Goal: Task Accomplishment & Management: Use online tool/utility

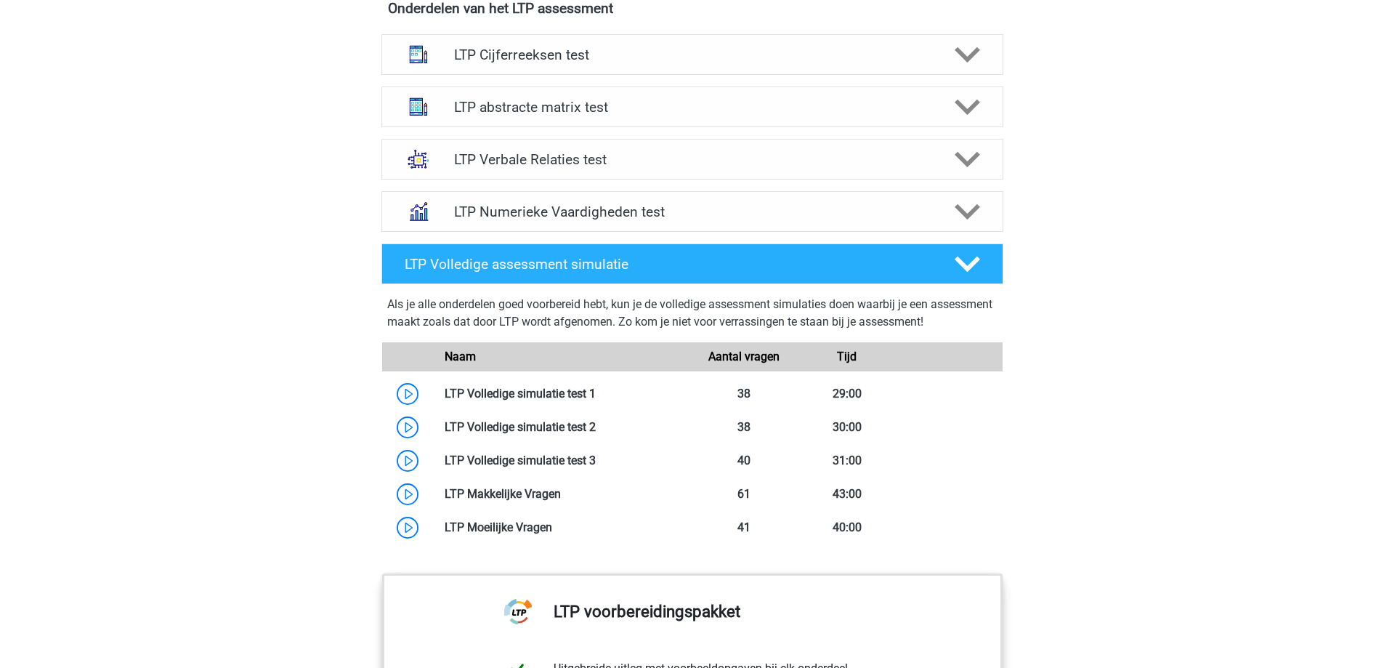
scroll to position [951, 0]
click at [673, 161] on h4 "LTP Verbale Relaties test" at bounding box center [692, 159] width 476 height 17
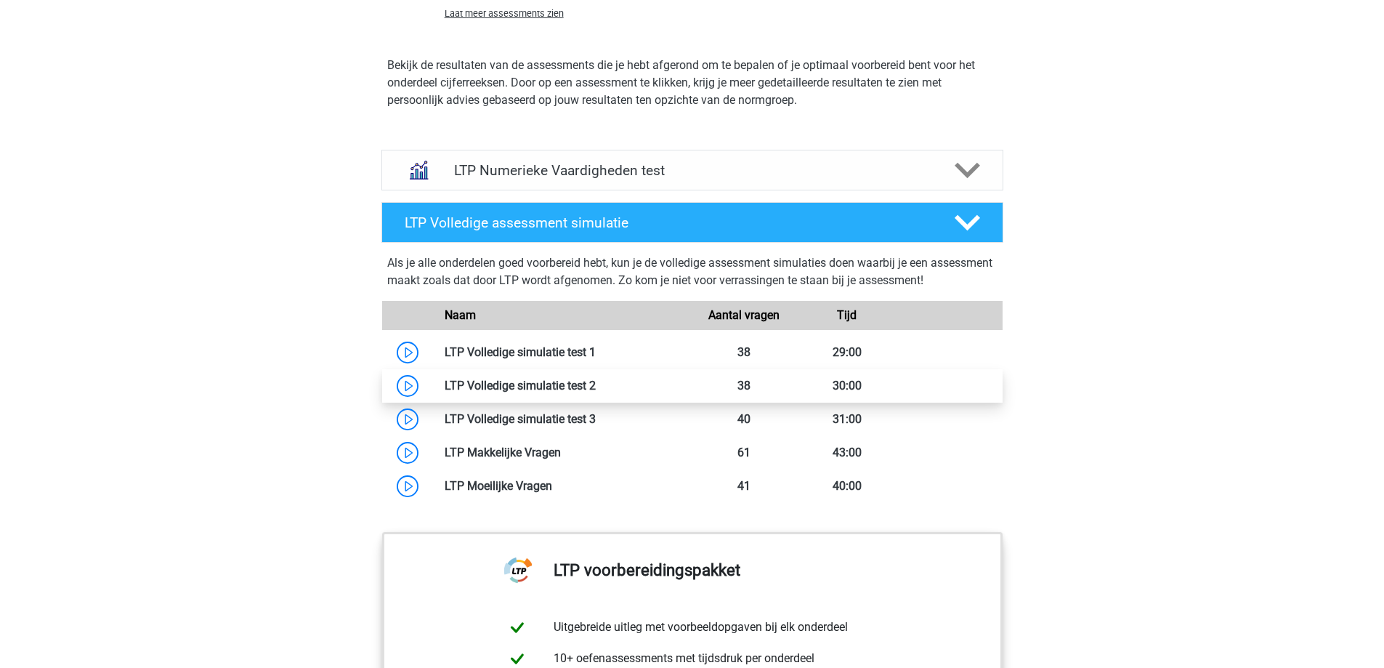
scroll to position [1968, 0]
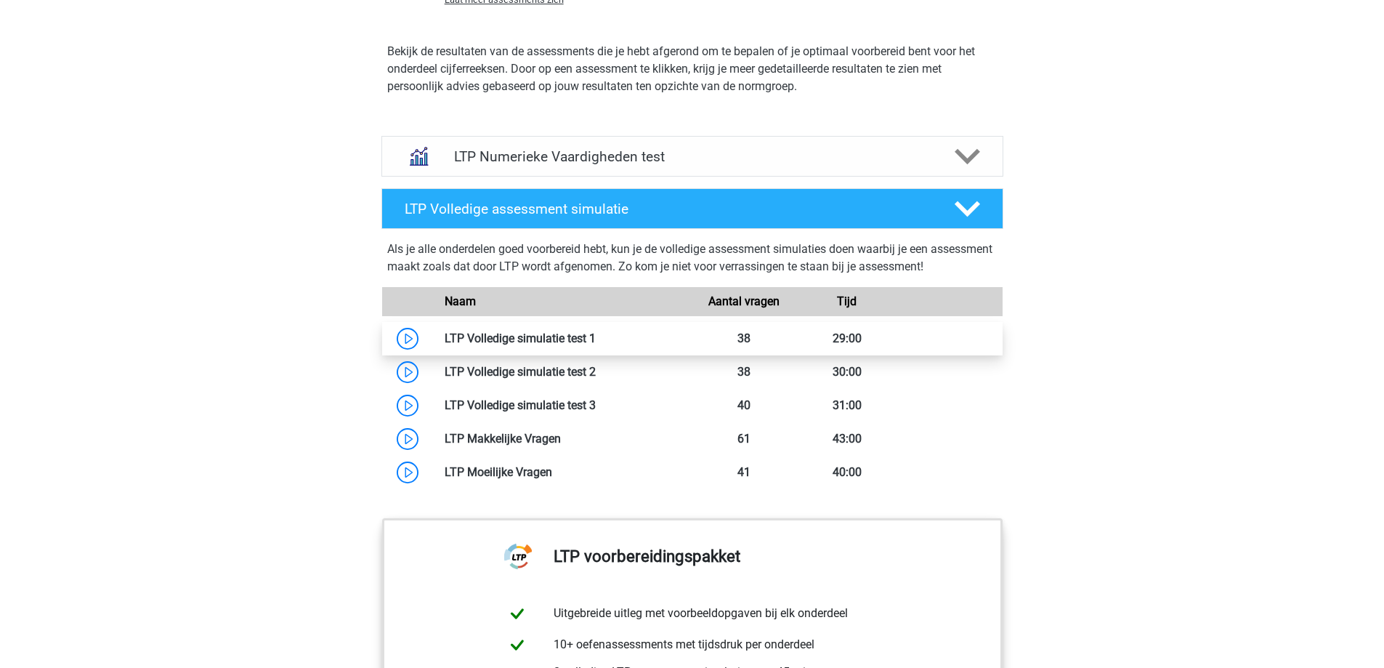
click at [596, 335] on link at bounding box center [596, 338] width 0 height 14
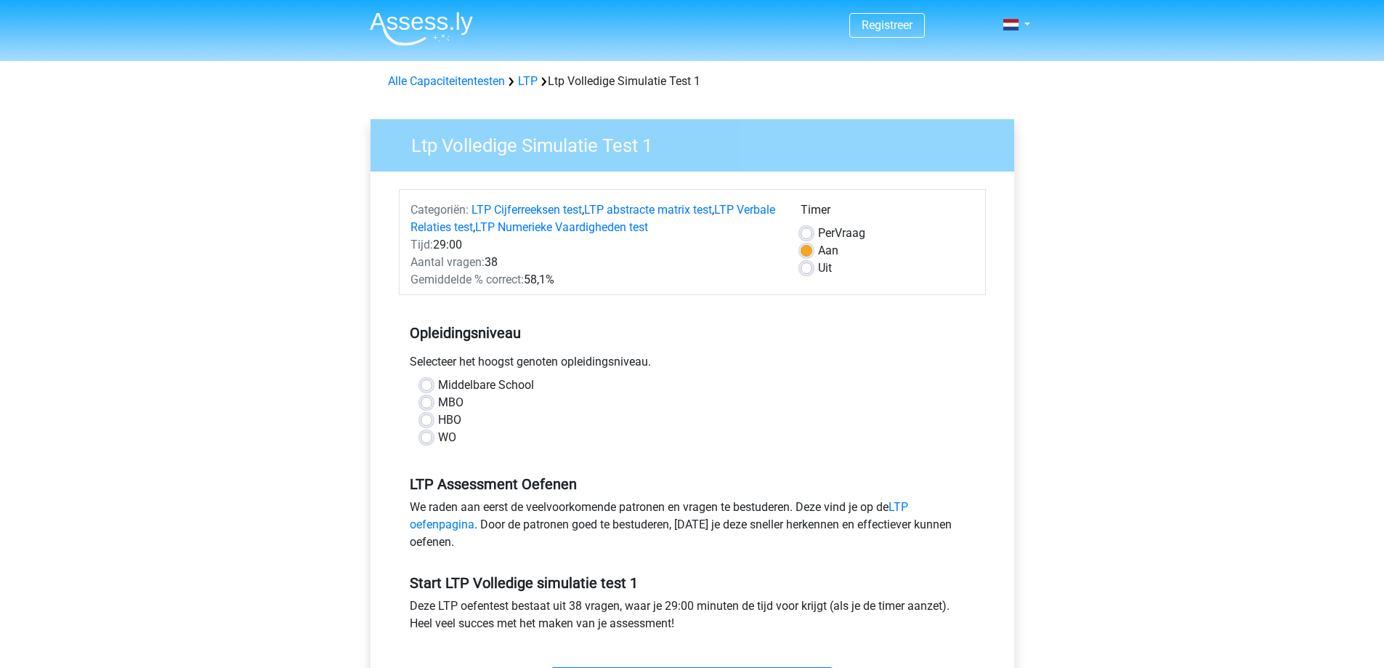
click at [438, 435] on label "WO" at bounding box center [447, 437] width 18 height 17
click at [421, 435] on input "WO" at bounding box center [427, 436] width 12 height 15
radio input "true"
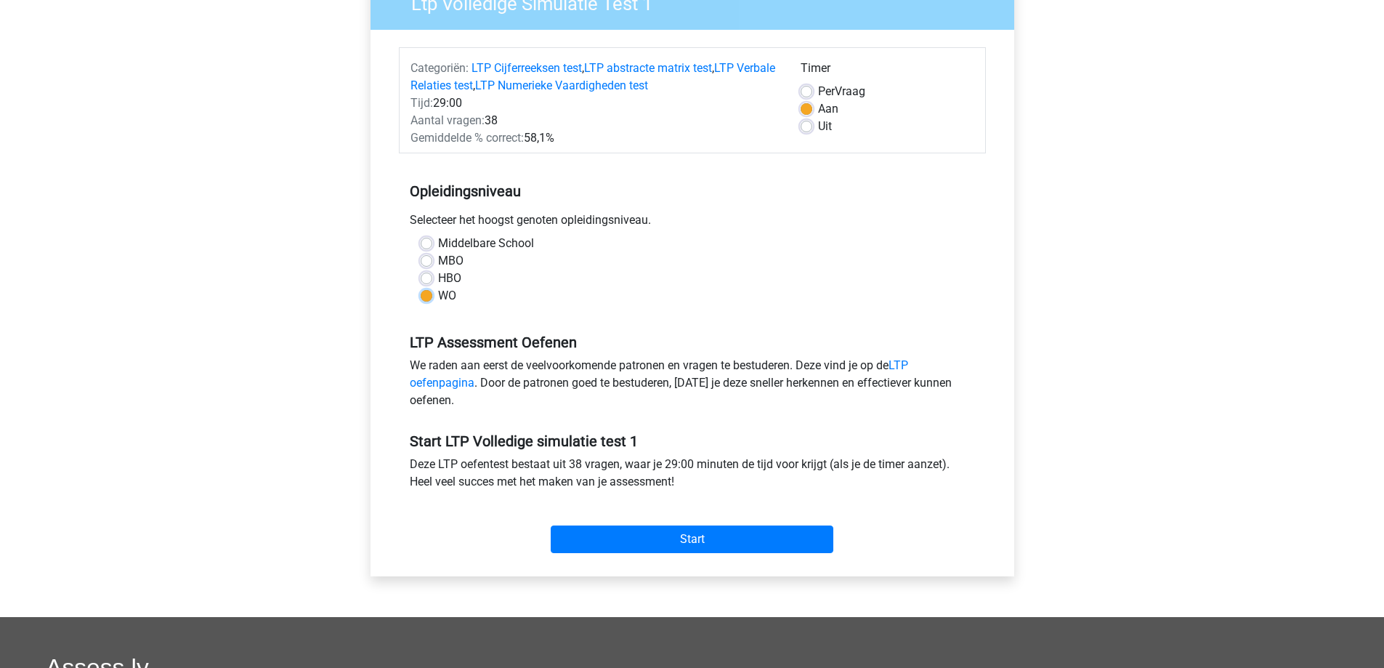
scroll to position [145, 0]
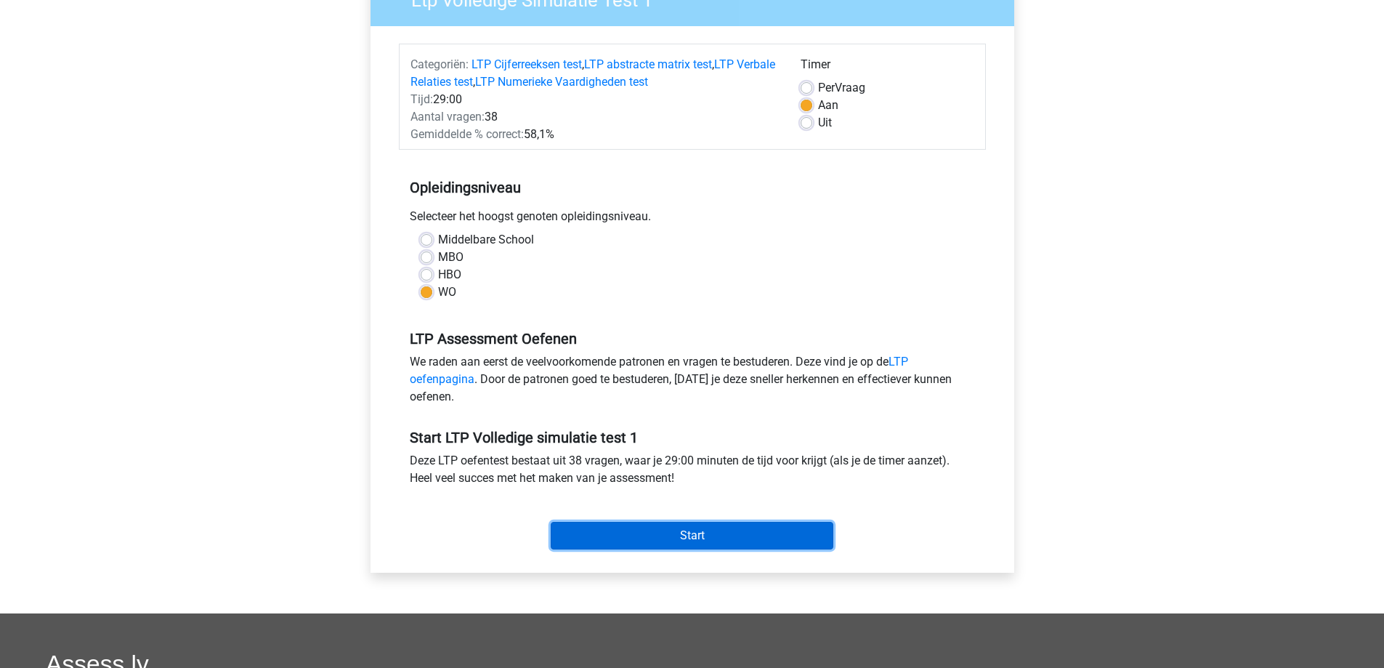
click at [679, 524] on input "Start" at bounding box center [692, 536] width 283 height 28
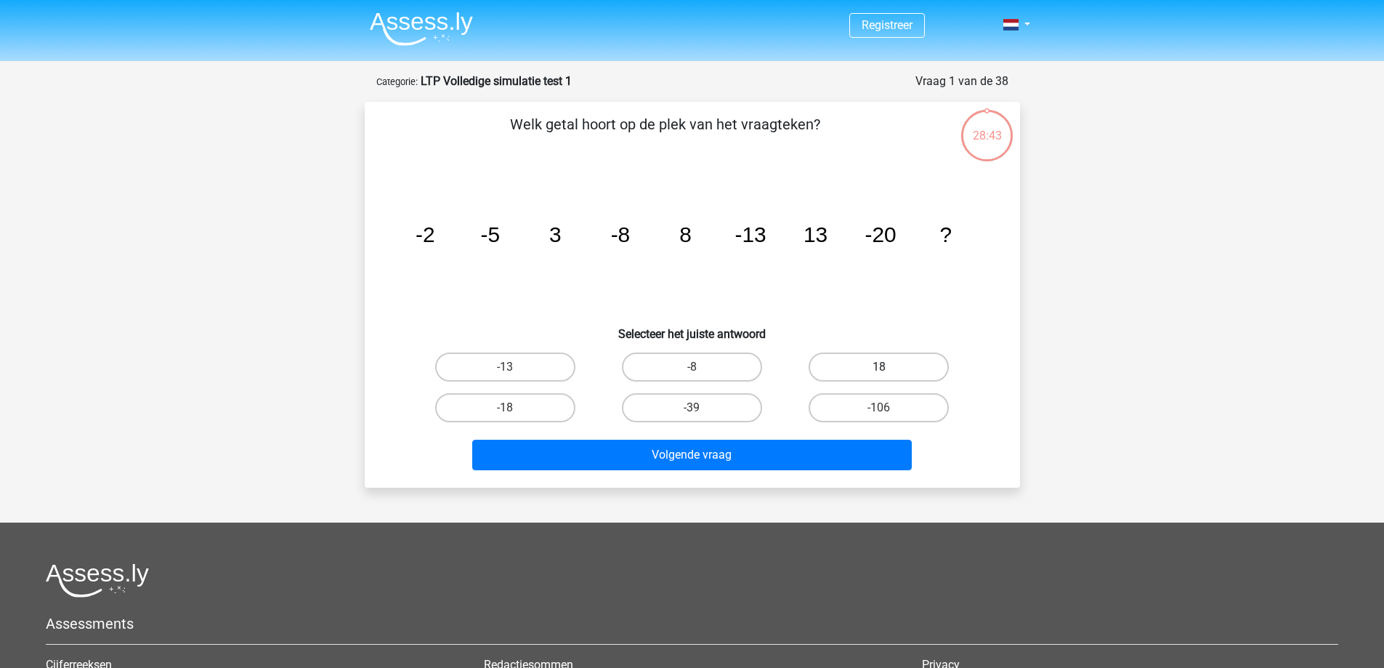
click at [889, 373] on label "18" at bounding box center [879, 366] width 140 height 29
click at [889, 373] on input "18" at bounding box center [883, 371] width 9 height 9
radio input "true"
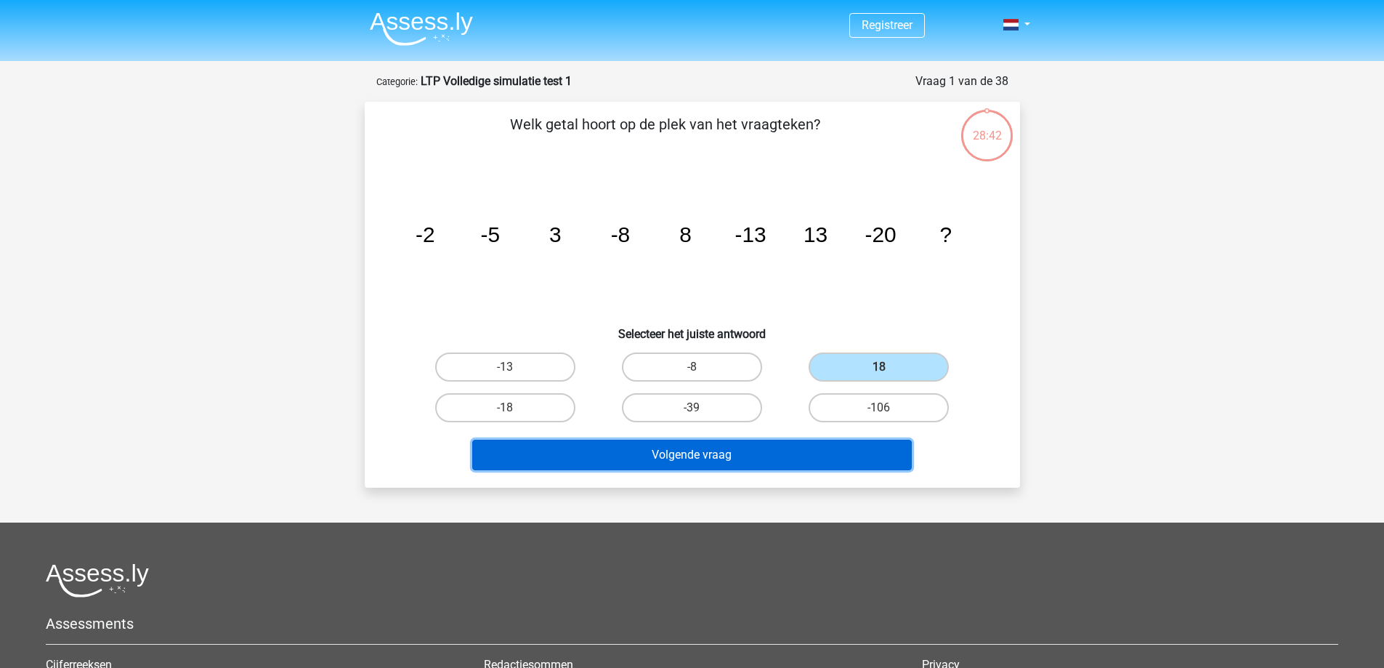
click at [811, 461] on button "Volgende vraag" at bounding box center [692, 455] width 440 height 31
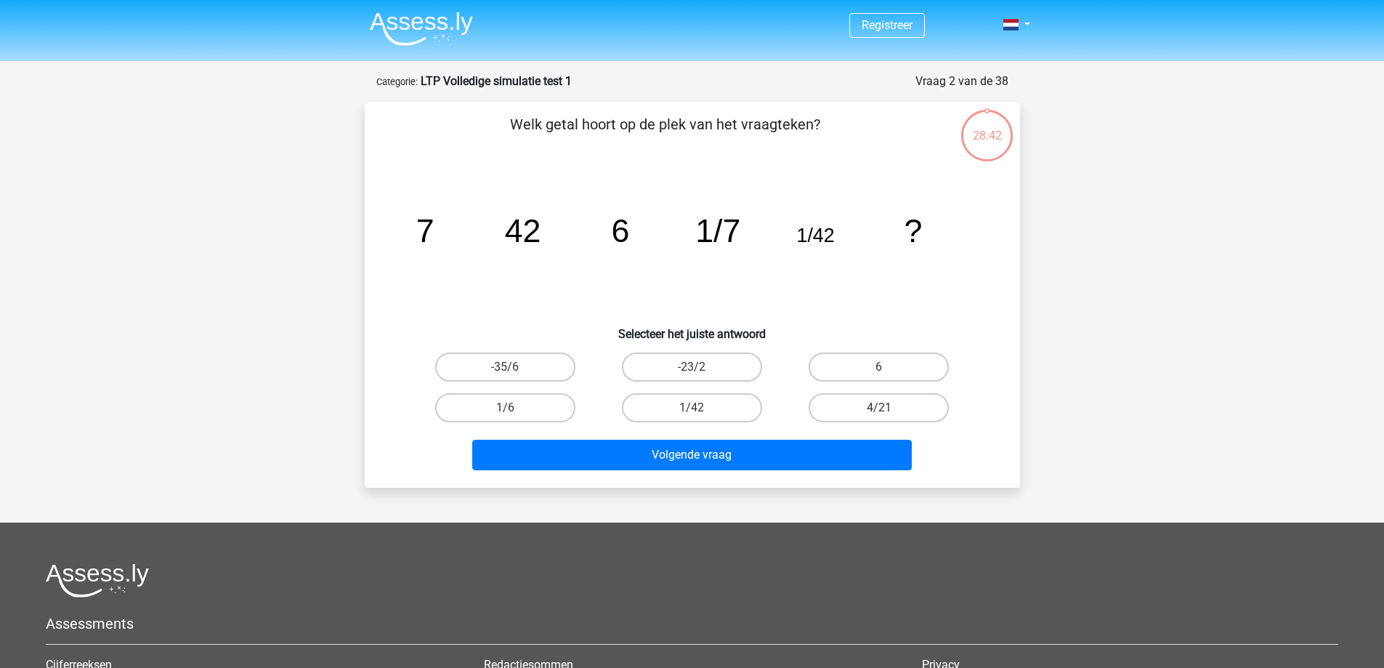
scroll to position [73, 0]
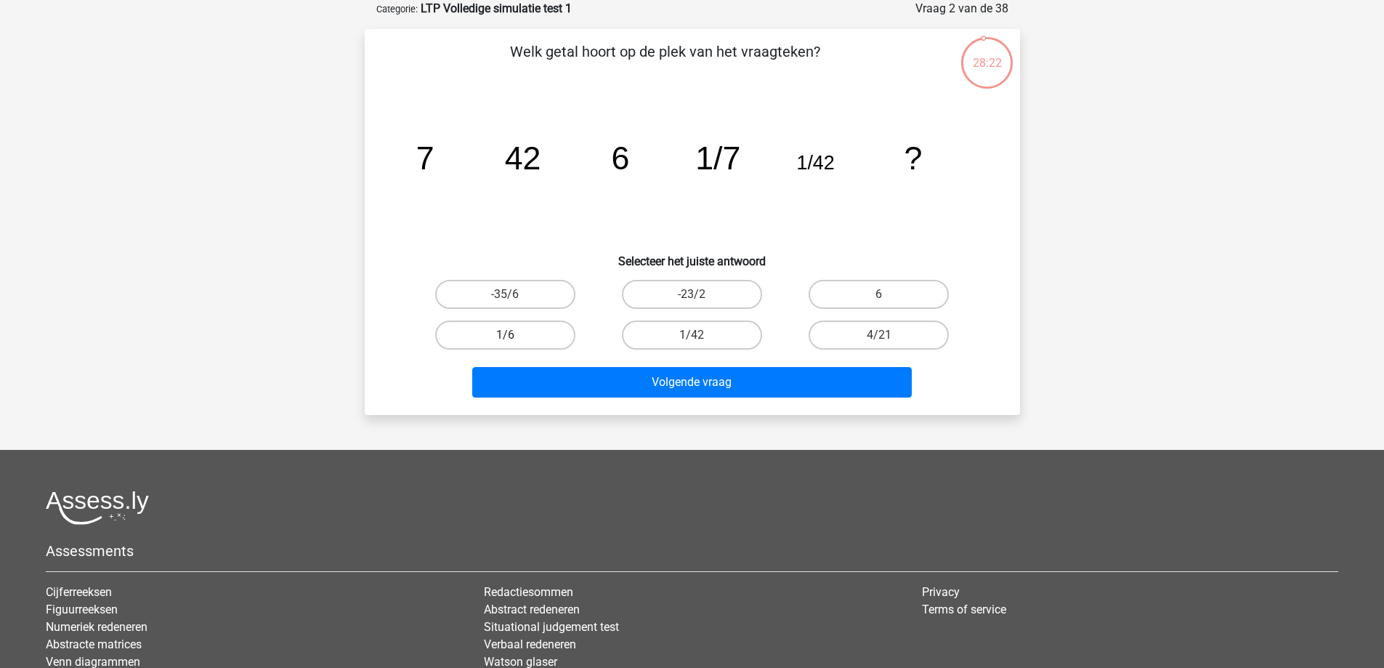
click at [534, 336] on label "1/6" at bounding box center [505, 334] width 140 height 29
click at [514, 336] on input "1/6" at bounding box center [509, 339] width 9 height 9
radio input "true"
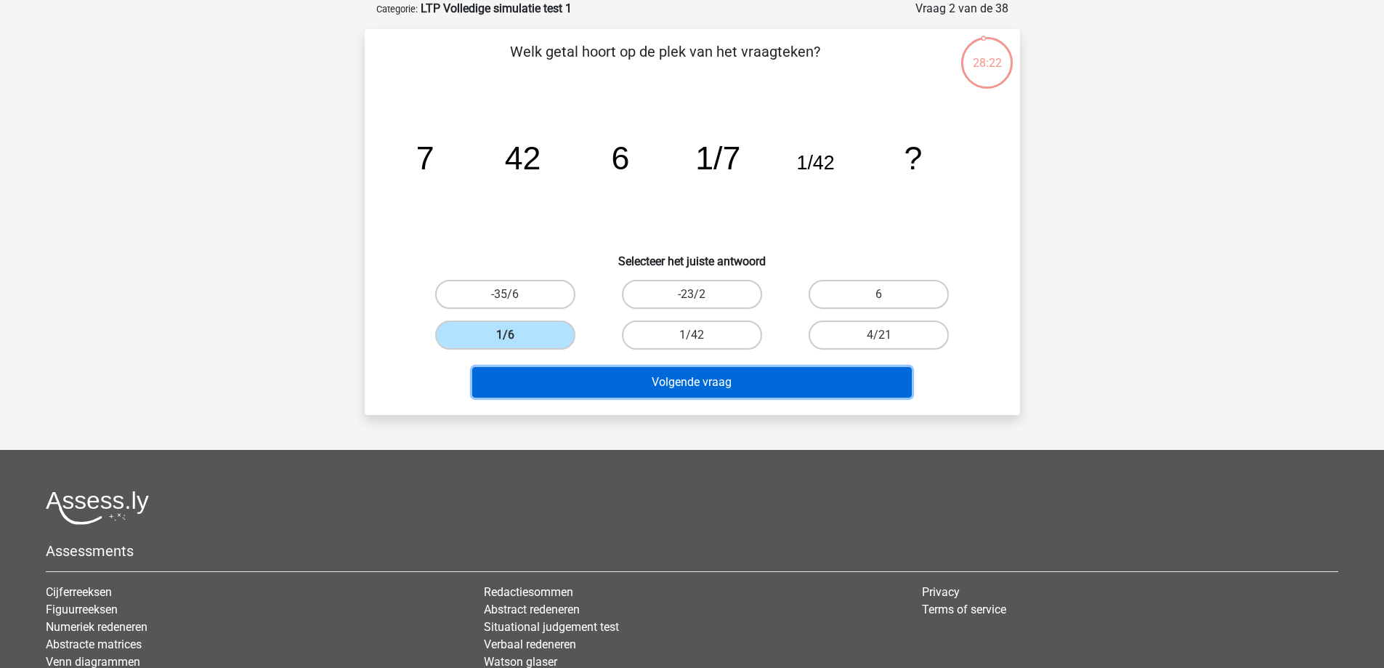
click at [769, 379] on button "Volgende vraag" at bounding box center [692, 382] width 440 height 31
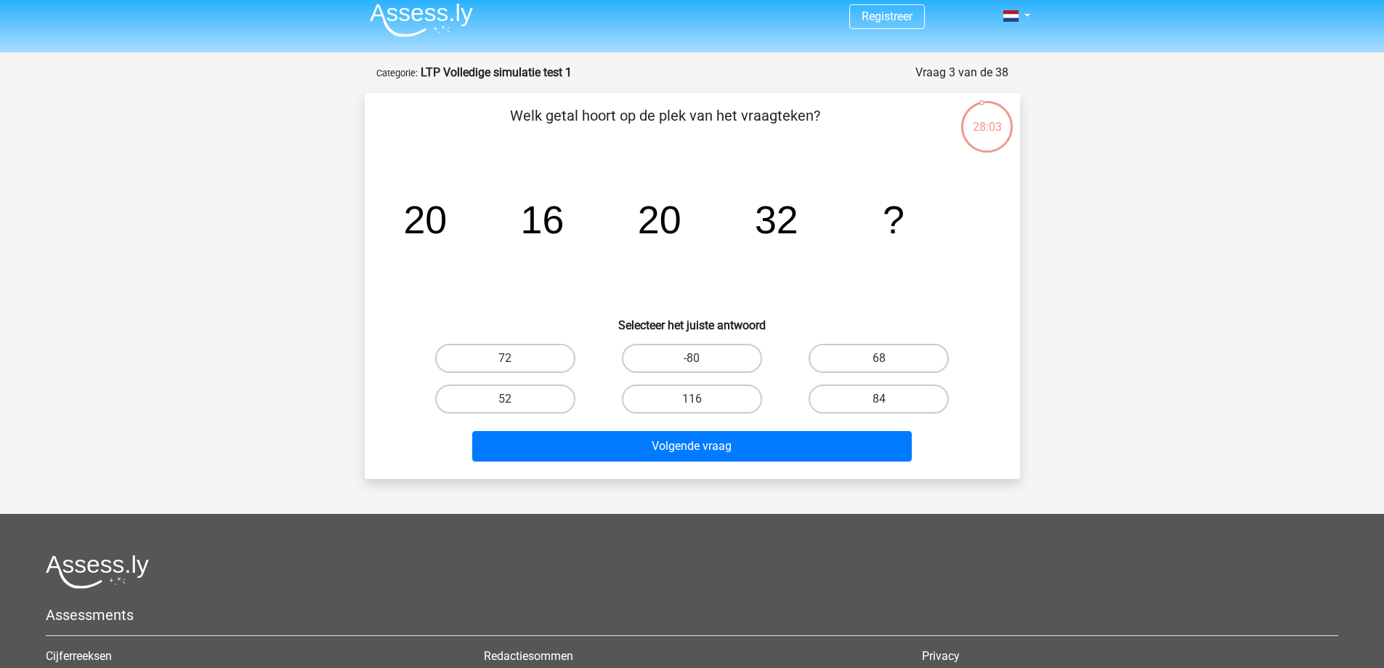
scroll to position [0, 0]
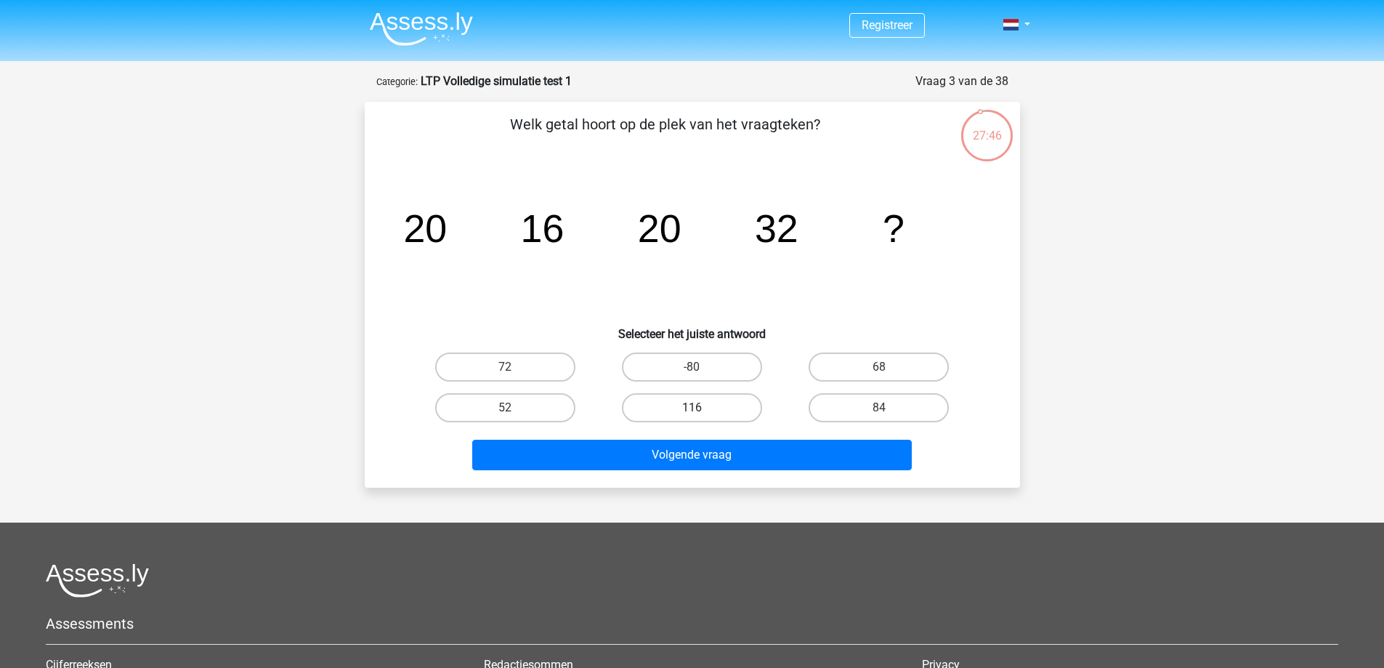
click at [711, 403] on label "116" at bounding box center [692, 407] width 140 height 29
click at [701, 408] on input "116" at bounding box center [696, 412] width 9 height 9
radio input "true"
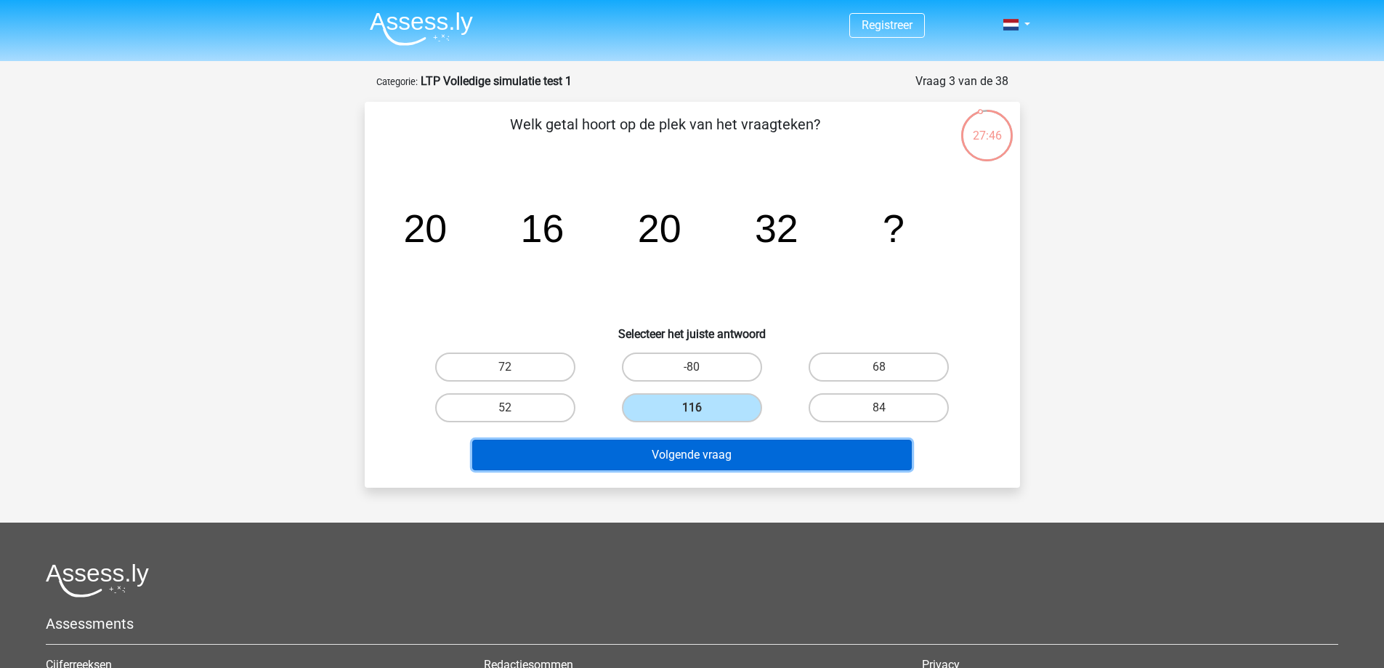
click at [738, 465] on button "Volgende vraag" at bounding box center [692, 455] width 440 height 31
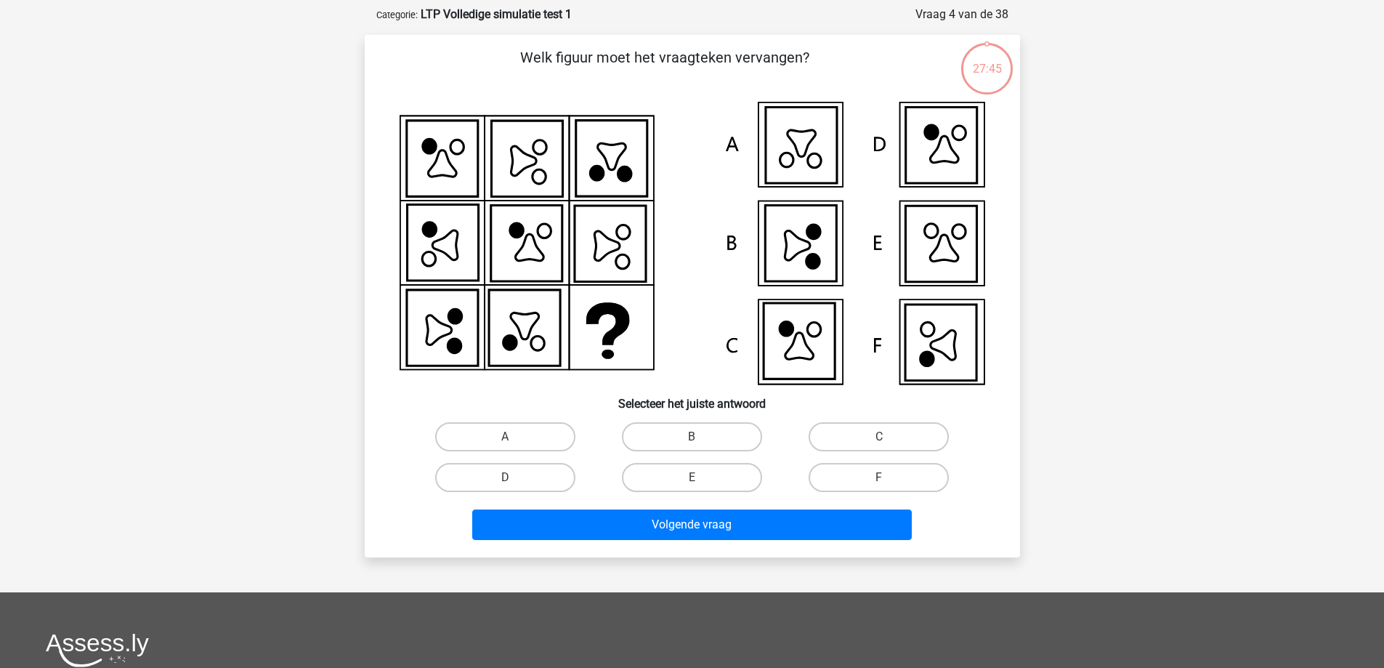
scroll to position [73, 0]
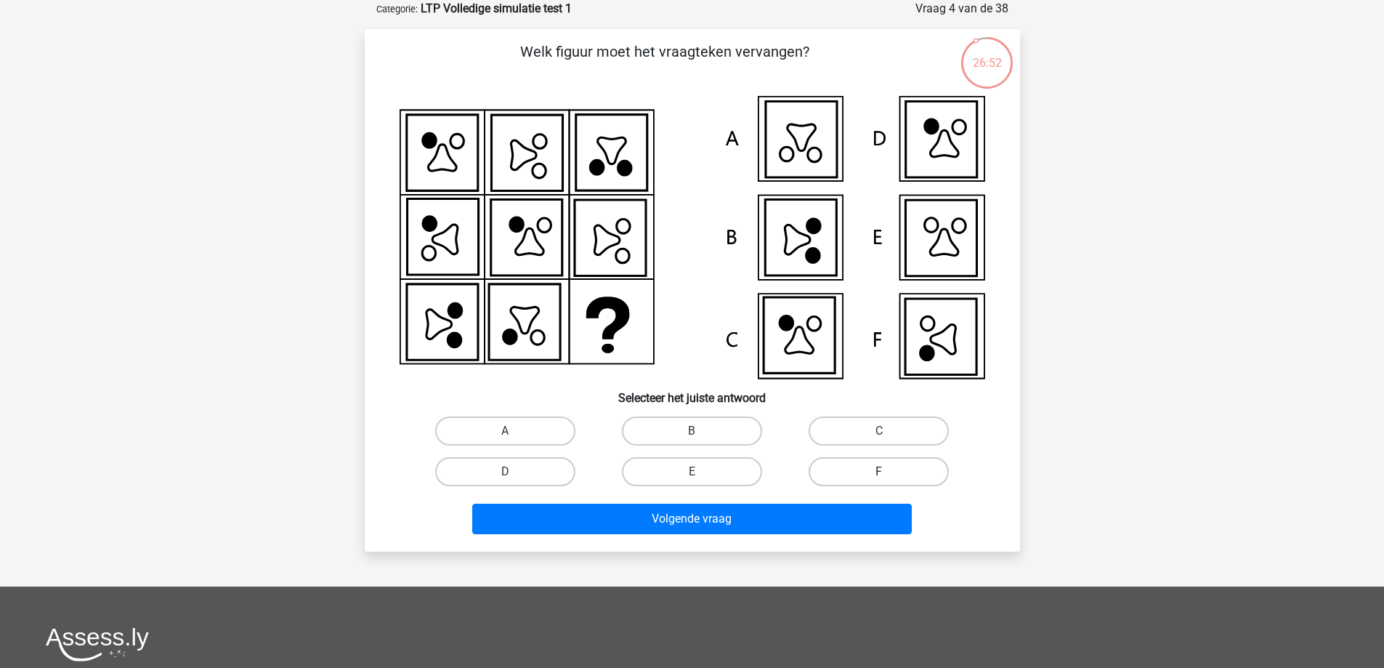
click at [861, 475] on label "F" at bounding box center [879, 471] width 140 height 29
click at [879, 475] on input "F" at bounding box center [883, 476] width 9 height 9
radio input "true"
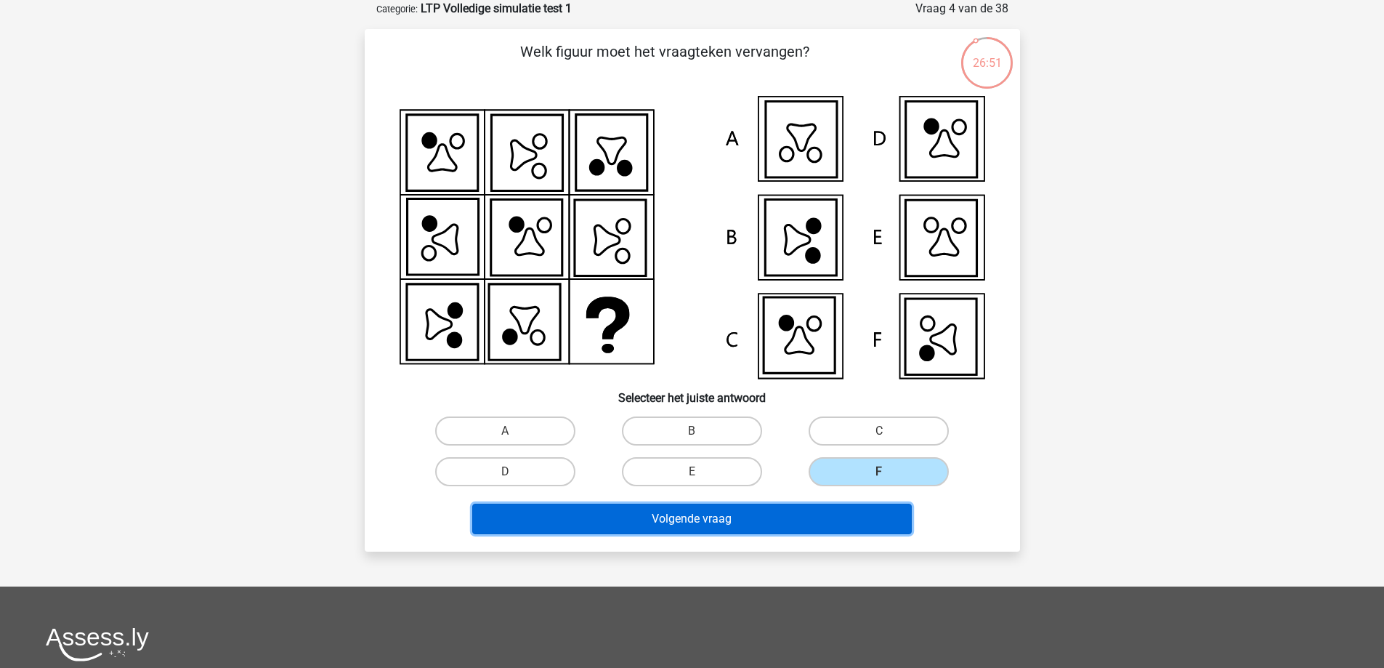
click at [857, 525] on button "Volgende vraag" at bounding box center [692, 519] width 440 height 31
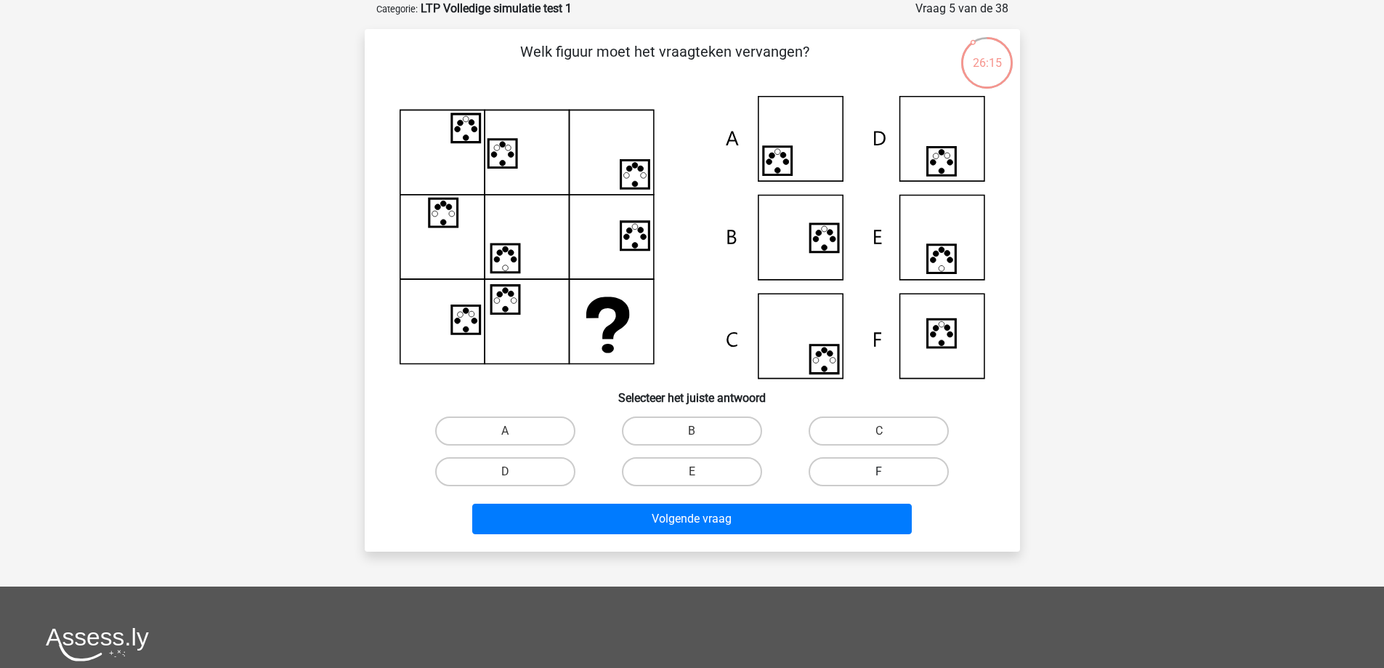
click at [861, 464] on label "F" at bounding box center [879, 471] width 140 height 29
click at [879, 472] on input "F" at bounding box center [883, 476] width 9 height 9
radio input "true"
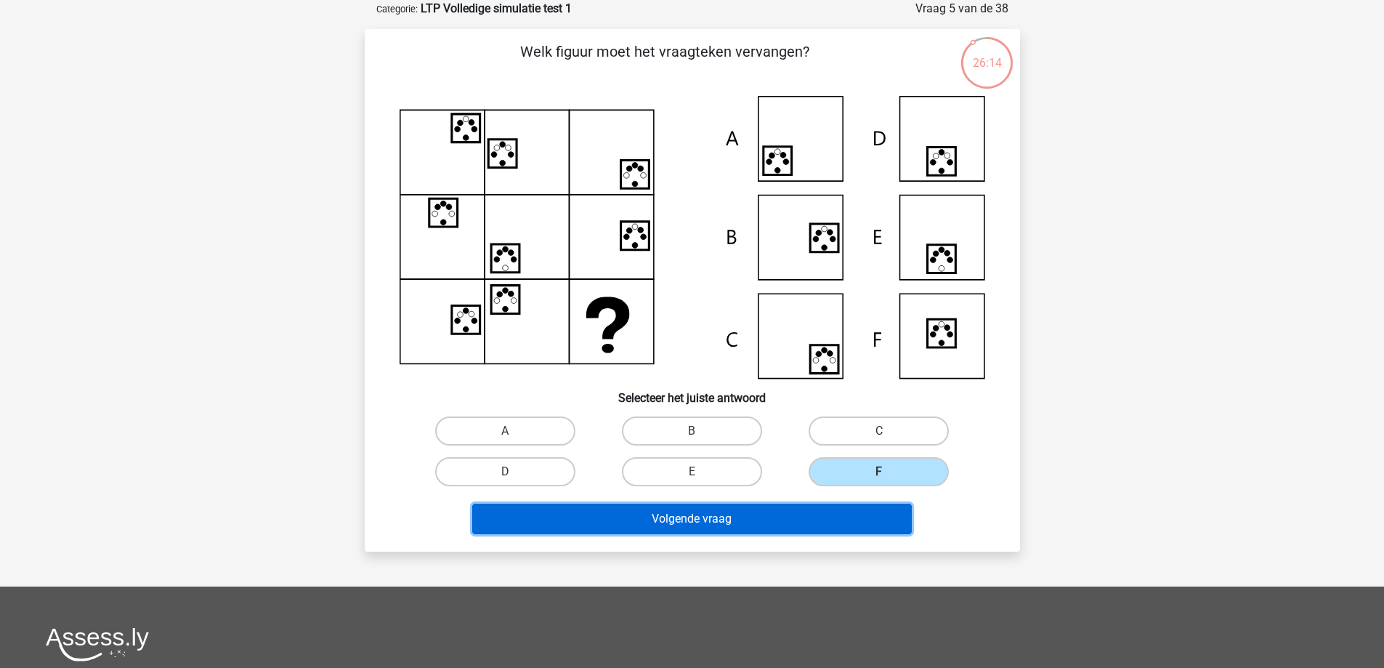
click at [823, 514] on button "Volgende vraag" at bounding box center [692, 519] width 440 height 31
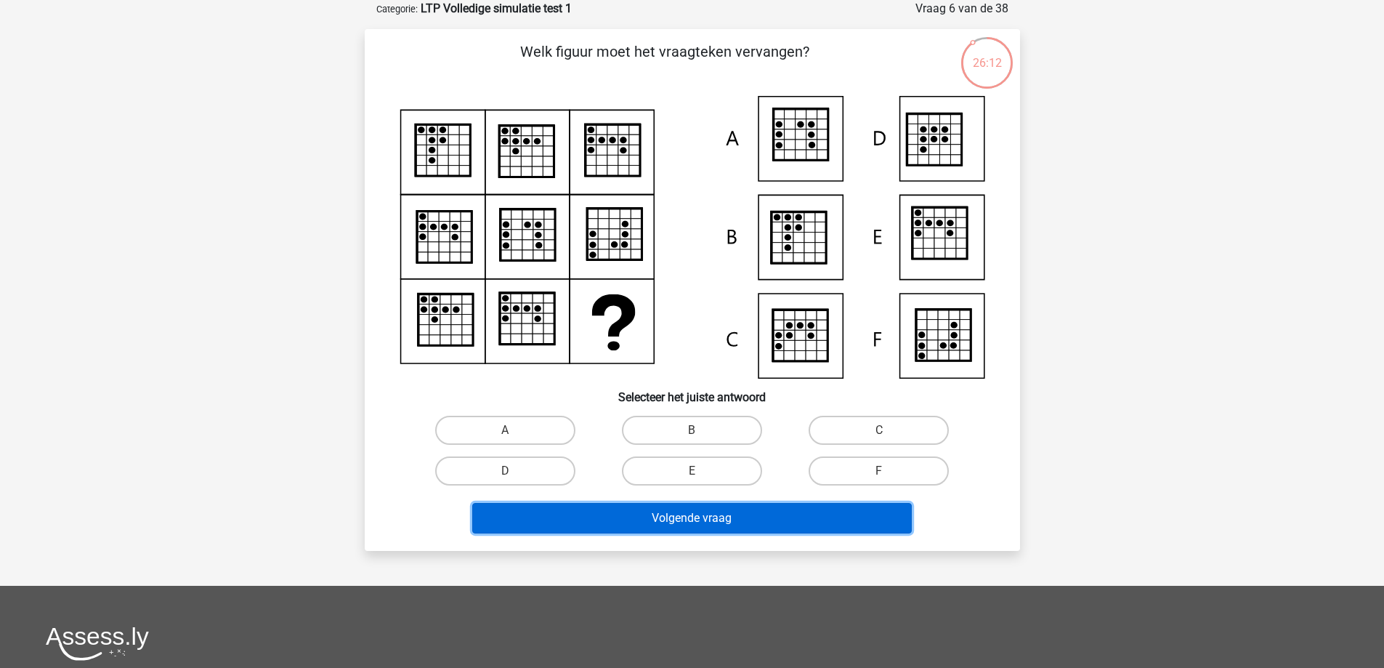
click at [823, 514] on button "Volgende vraag" at bounding box center [692, 518] width 440 height 31
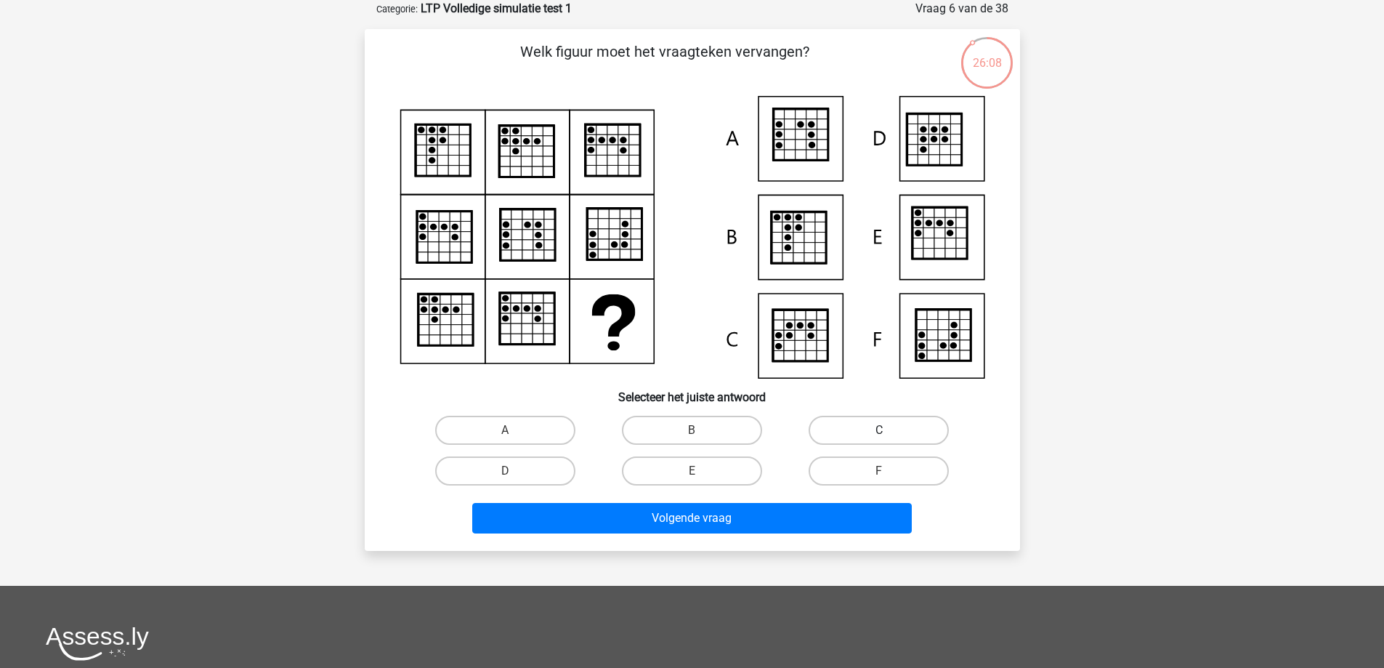
click at [857, 436] on label "C" at bounding box center [879, 430] width 140 height 29
click at [879, 436] on input "C" at bounding box center [883, 434] width 9 height 9
radio input "true"
click at [855, 535] on div "Volgende vraag" at bounding box center [692, 521] width 561 height 36
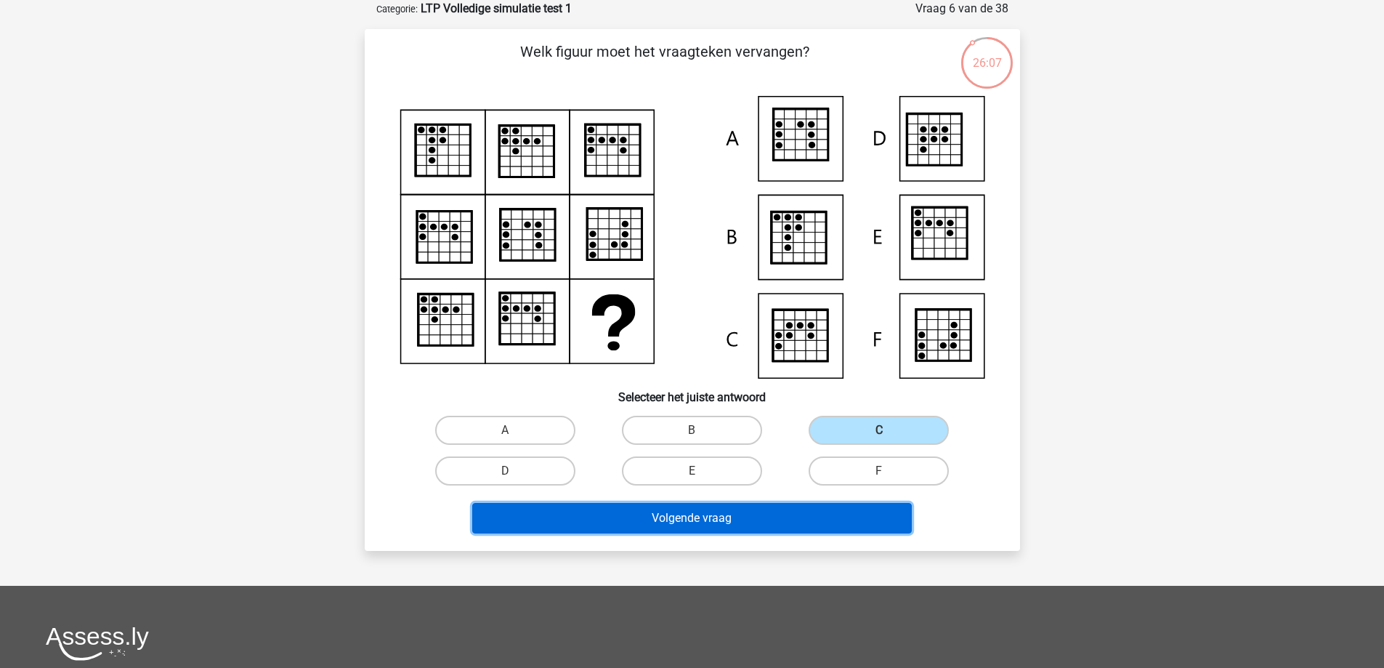
click at [855, 529] on button "Volgende vraag" at bounding box center [692, 518] width 440 height 31
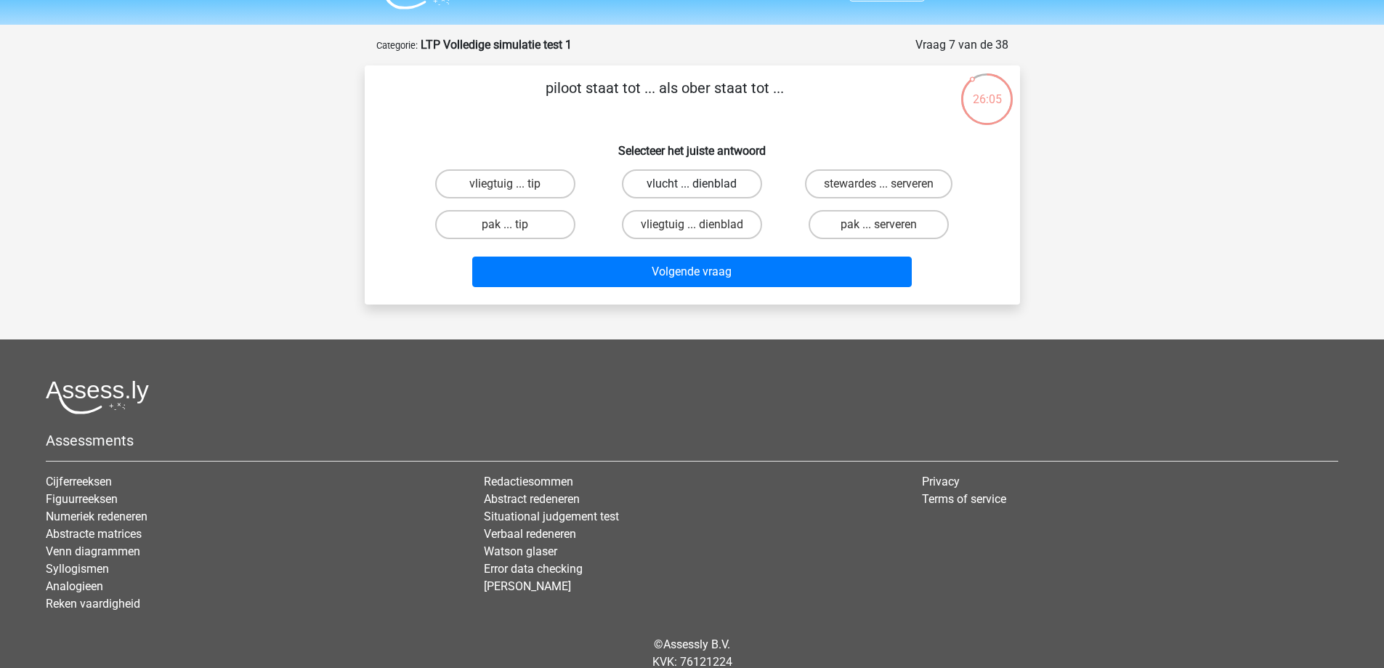
scroll to position [0, 0]
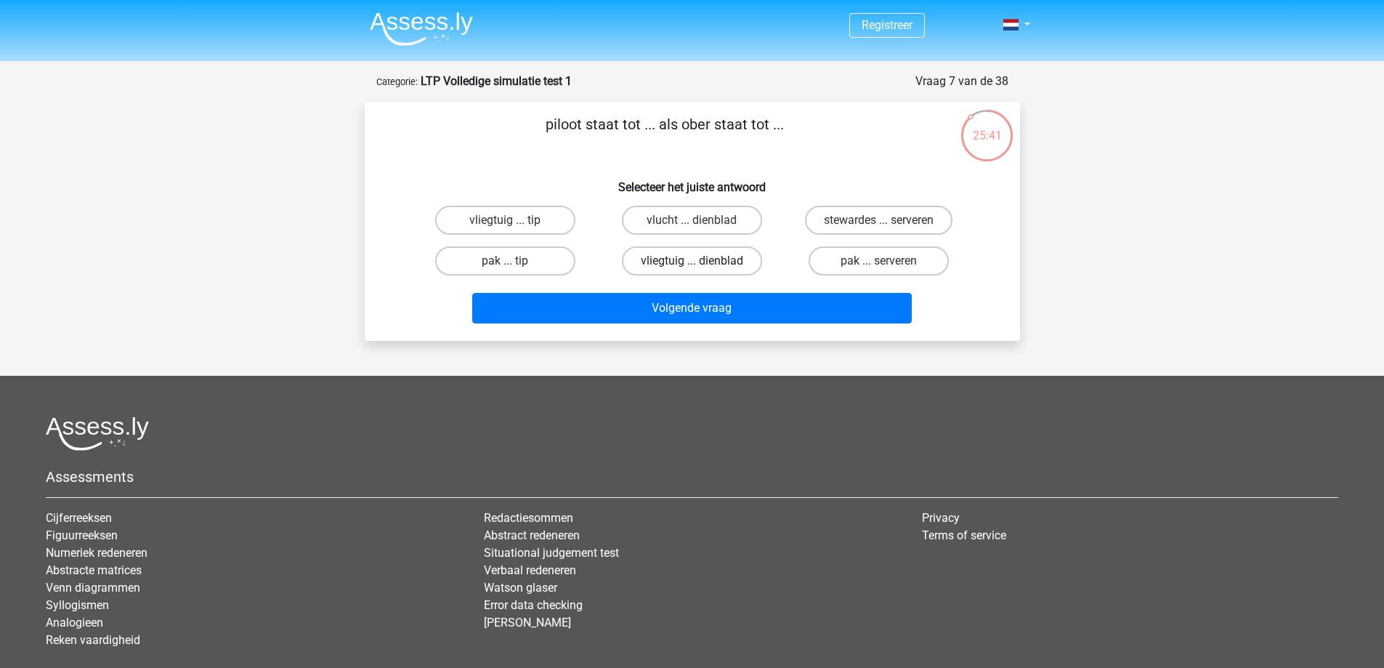
click at [682, 272] on label "vliegtuig ... dienblad" at bounding box center [692, 260] width 140 height 29
click at [692, 270] on input "vliegtuig ... dienblad" at bounding box center [696, 265] width 9 height 9
radio input "true"
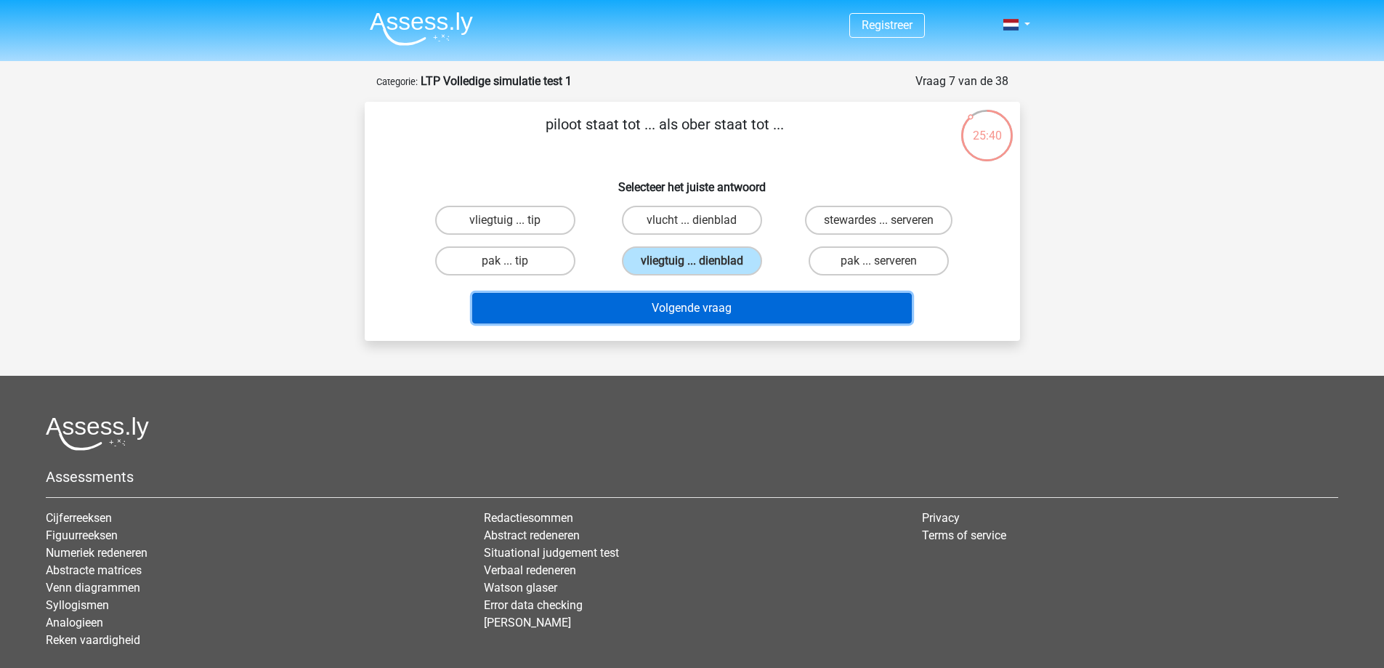
click at [762, 302] on button "Volgende vraag" at bounding box center [692, 308] width 440 height 31
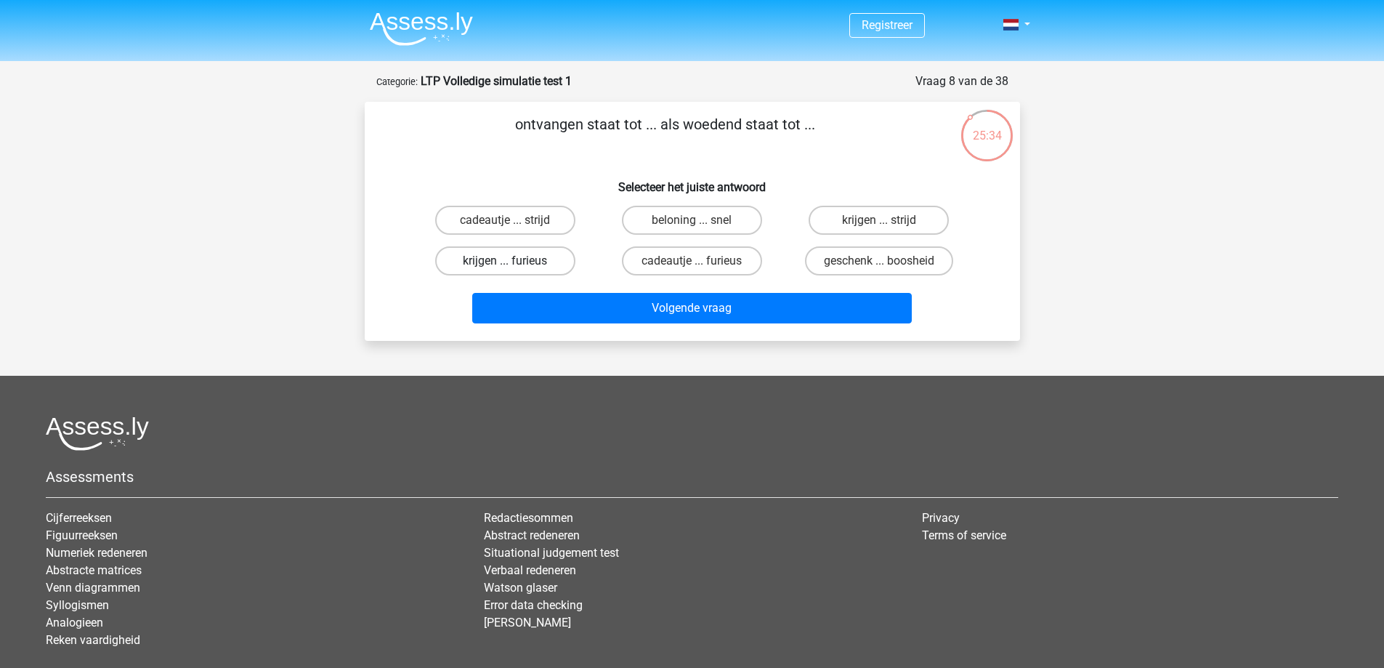
click at [526, 260] on label "krijgen ... furieus" at bounding box center [505, 260] width 140 height 29
click at [514, 261] on input "krijgen ... furieus" at bounding box center [509, 265] width 9 height 9
radio input "true"
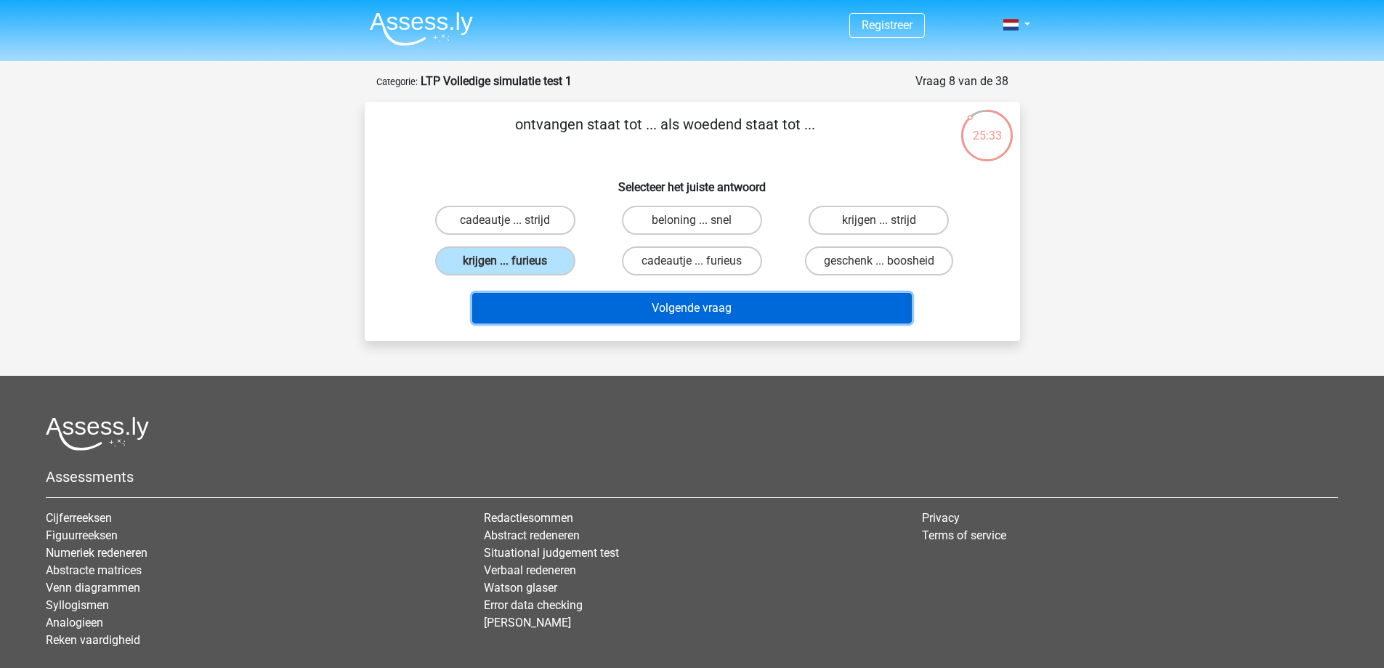
click at [634, 306] on button "Volgende vraag" at bounding box center [692, 308] width 440 height 31
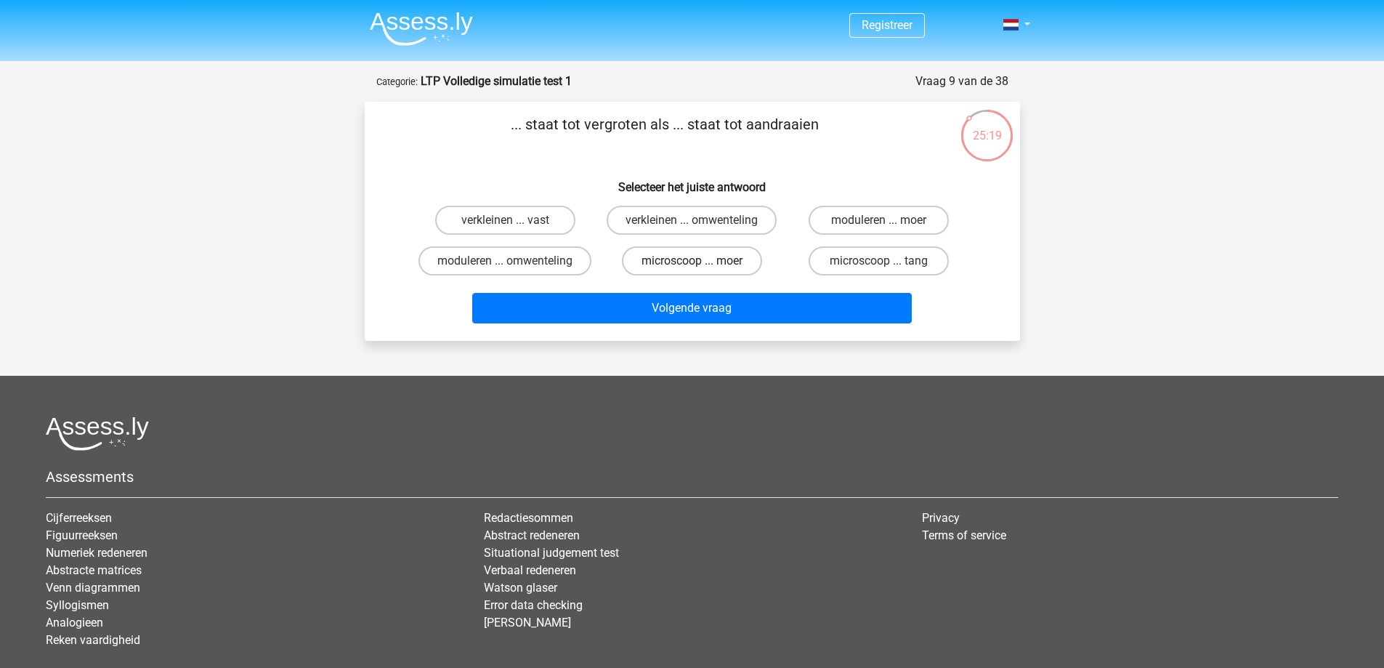
click at [748, 262] on label "microscoop ... moer" at bounding box center [692, 260] width 140 height 29
click at [701, 262] on input "microscoop ... moer" at bounding box center [696, 265] width 9 height 9
radio input "true"
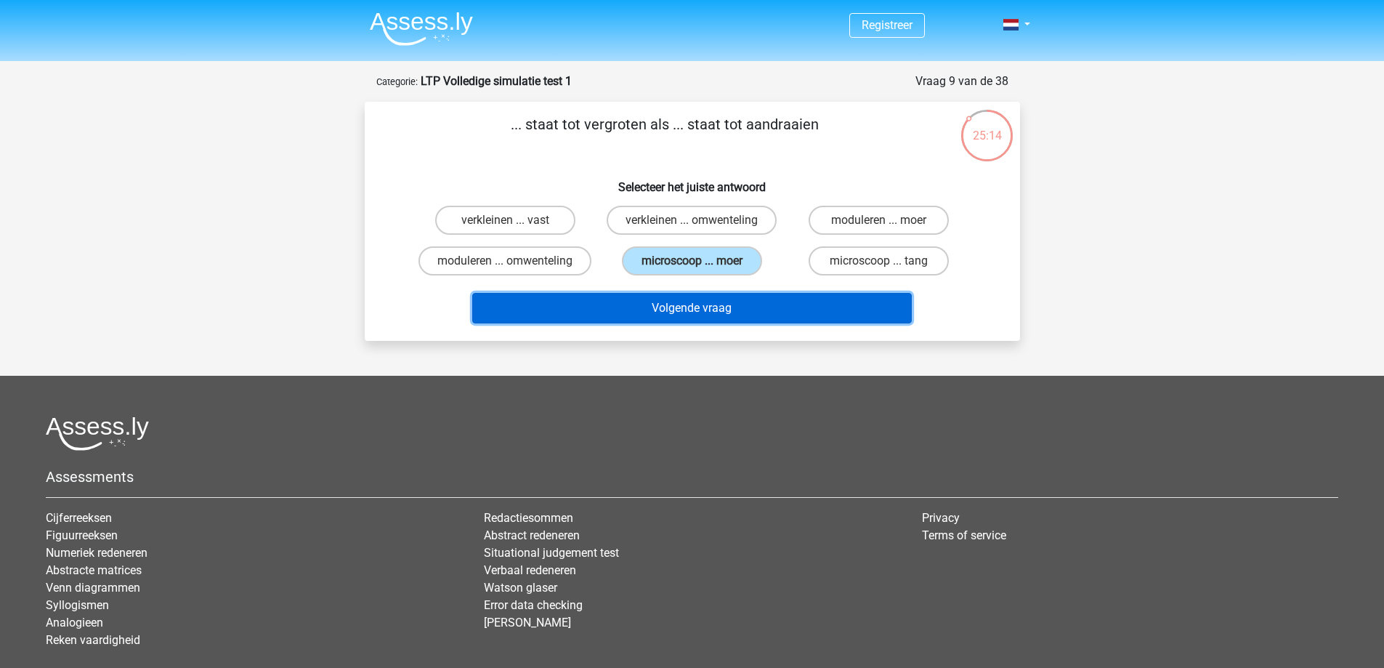
click at [767, 318] on button "Volgende vraag" at bounding box center [692, 308] width 440 height 31
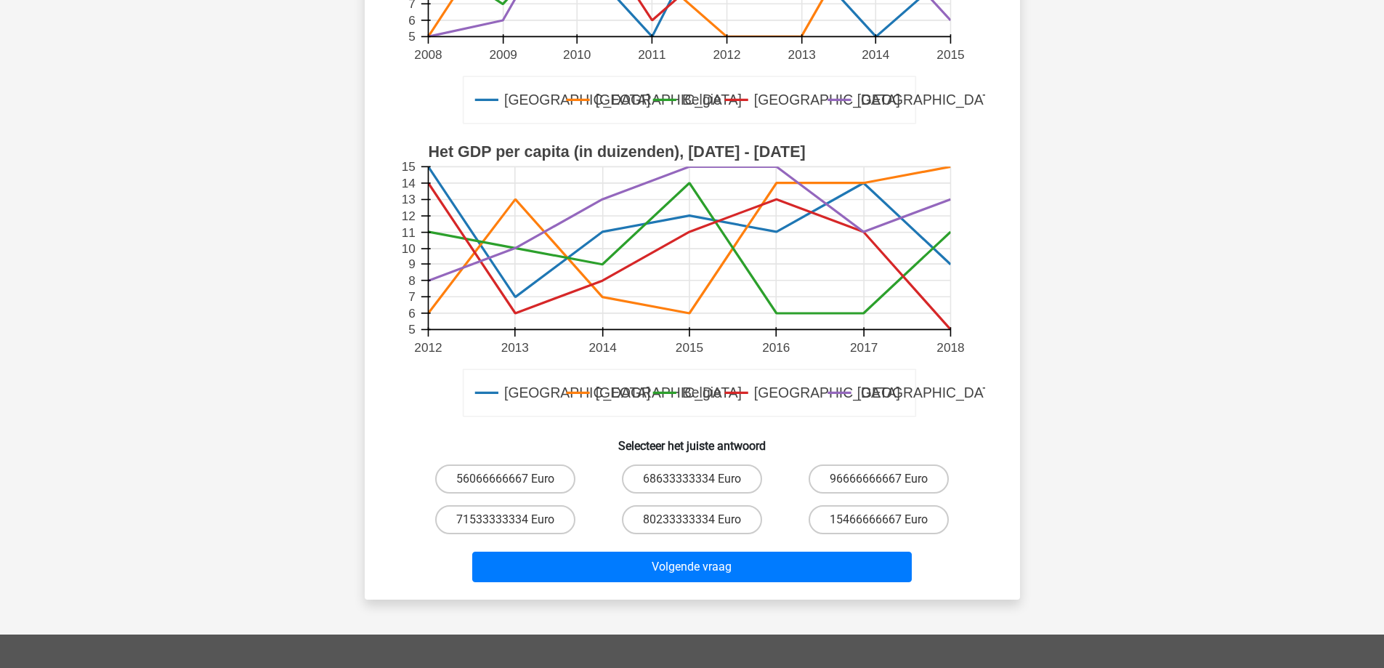
scroll to position [363, 0]
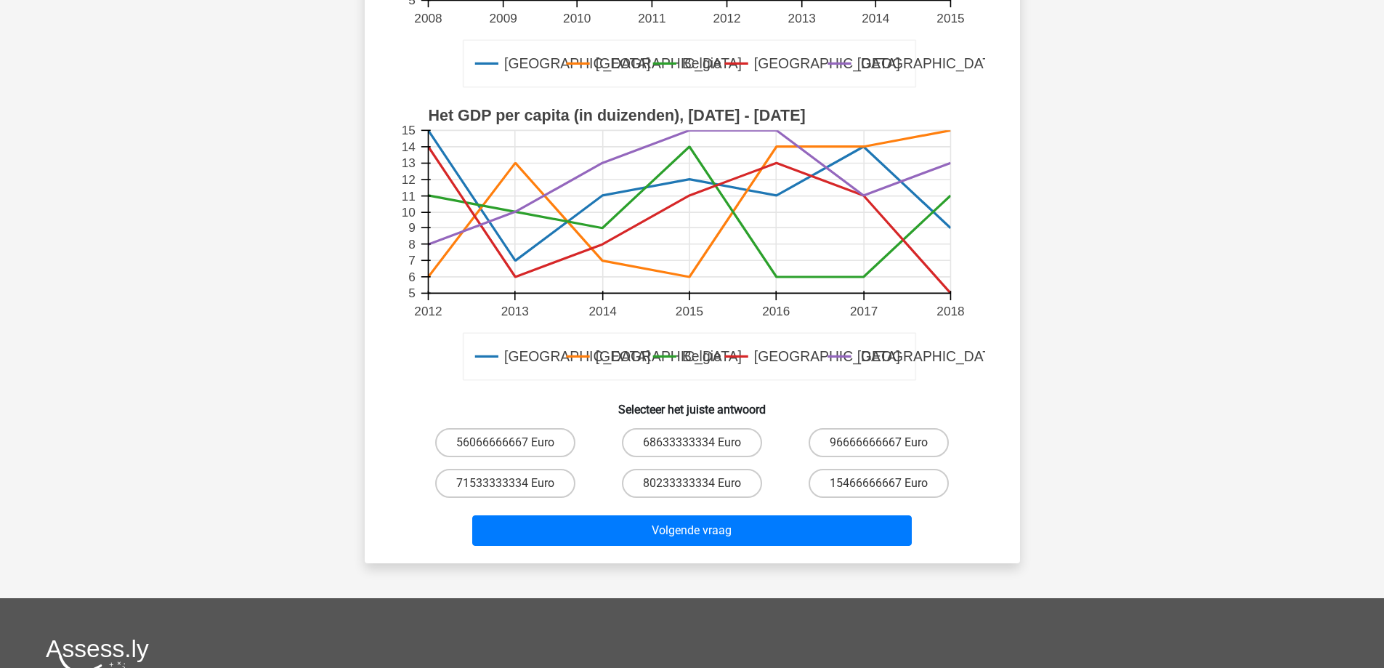
click at [700, 493] on input "80233333334 Euro" at bounding box center [696, 487] width 9 height 9
radio input "true"
click at [721, 546] on div "Volgende vraag" at bounding box center [692, 533] width 561 height 36
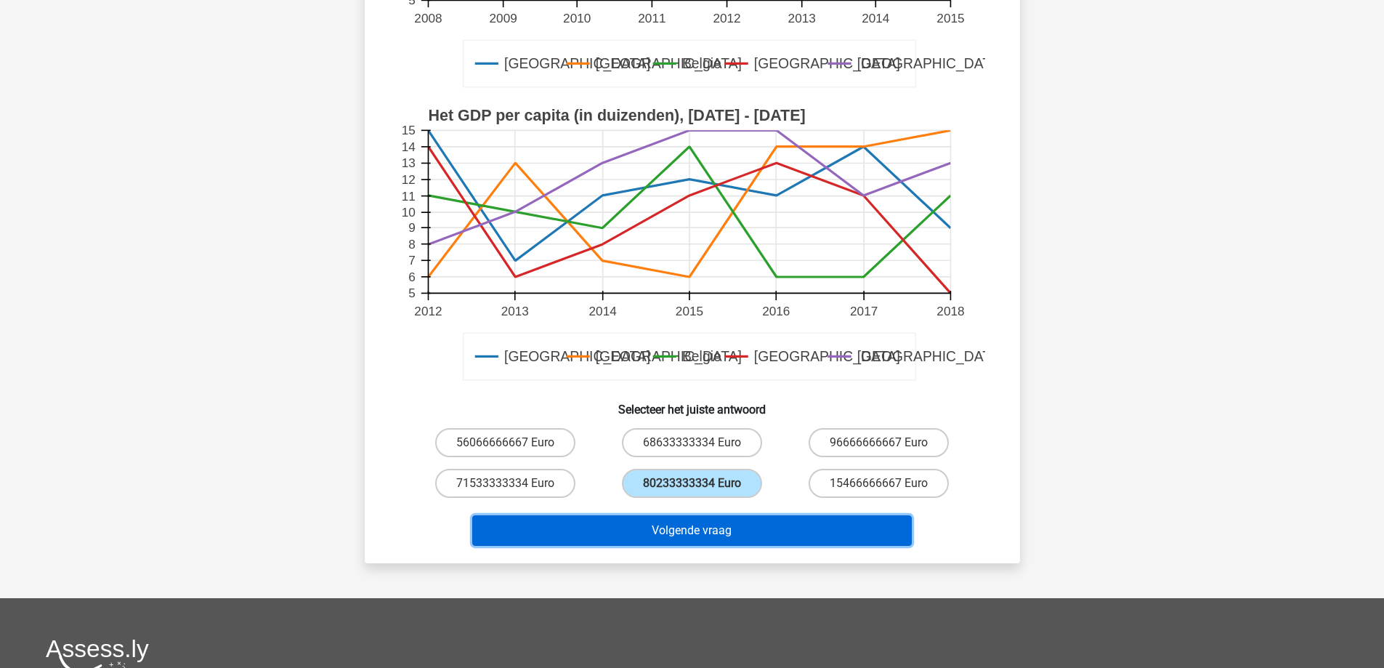
click at [722, 543] on button "Volgende vraag" at bounding box center [692, 530] width 440 height 31
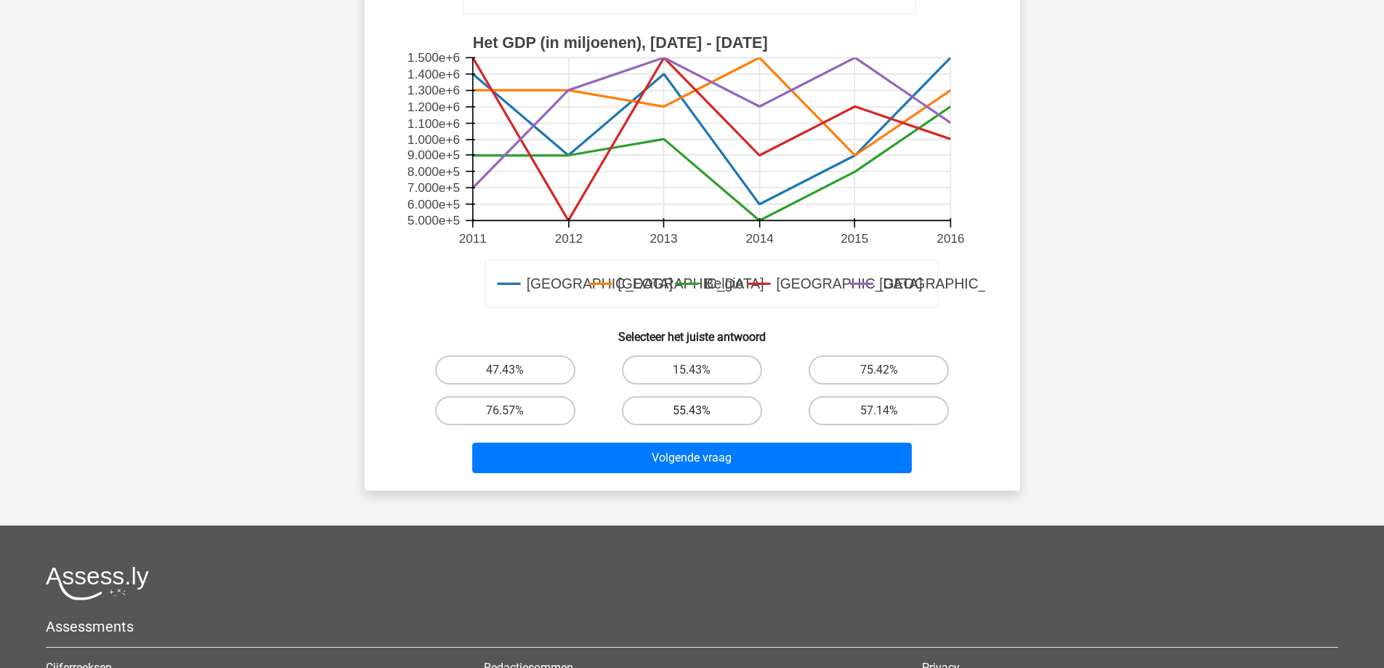
click at [719, 410] on label "55.43%" at bounding box center [692, 410] width 140 height 29
click at [701, 411] on input "55.43%" at bounding box center [696, 415] width 9 height 9
radio input "true"
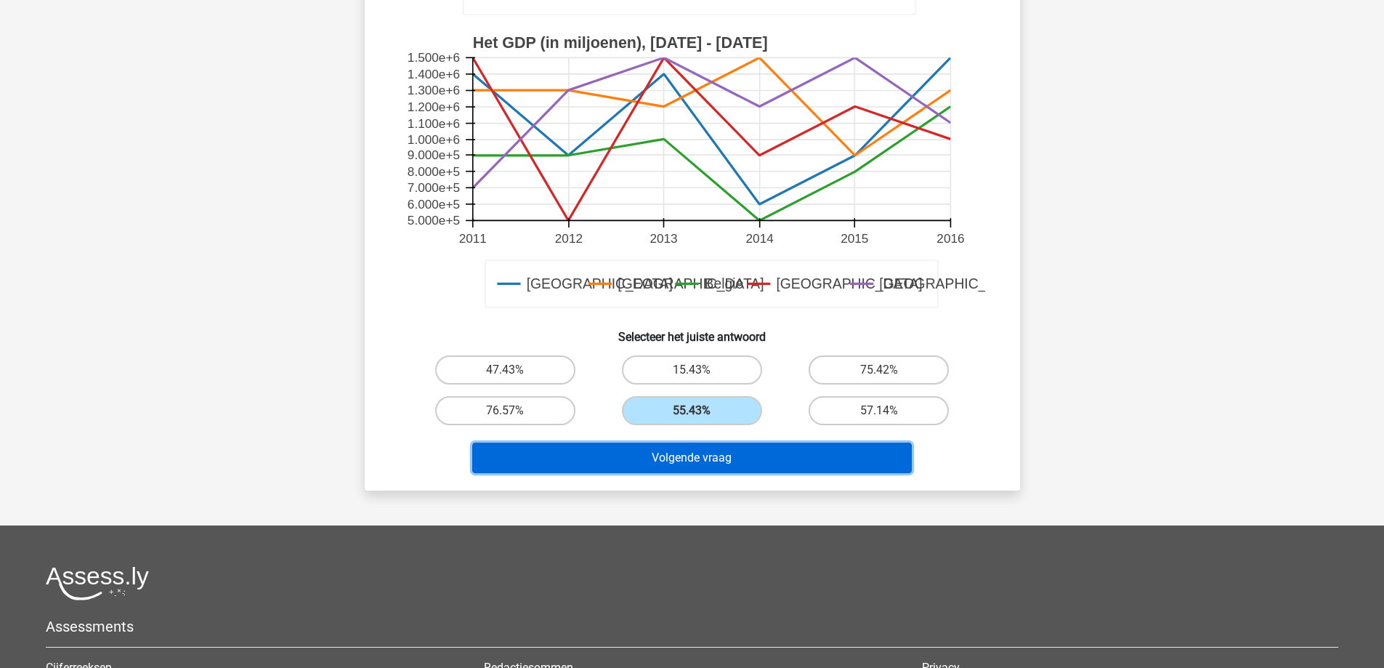
click at [715, 461] on button "Volgende vraag" at bounding box center [692, 458] width 440 height 31
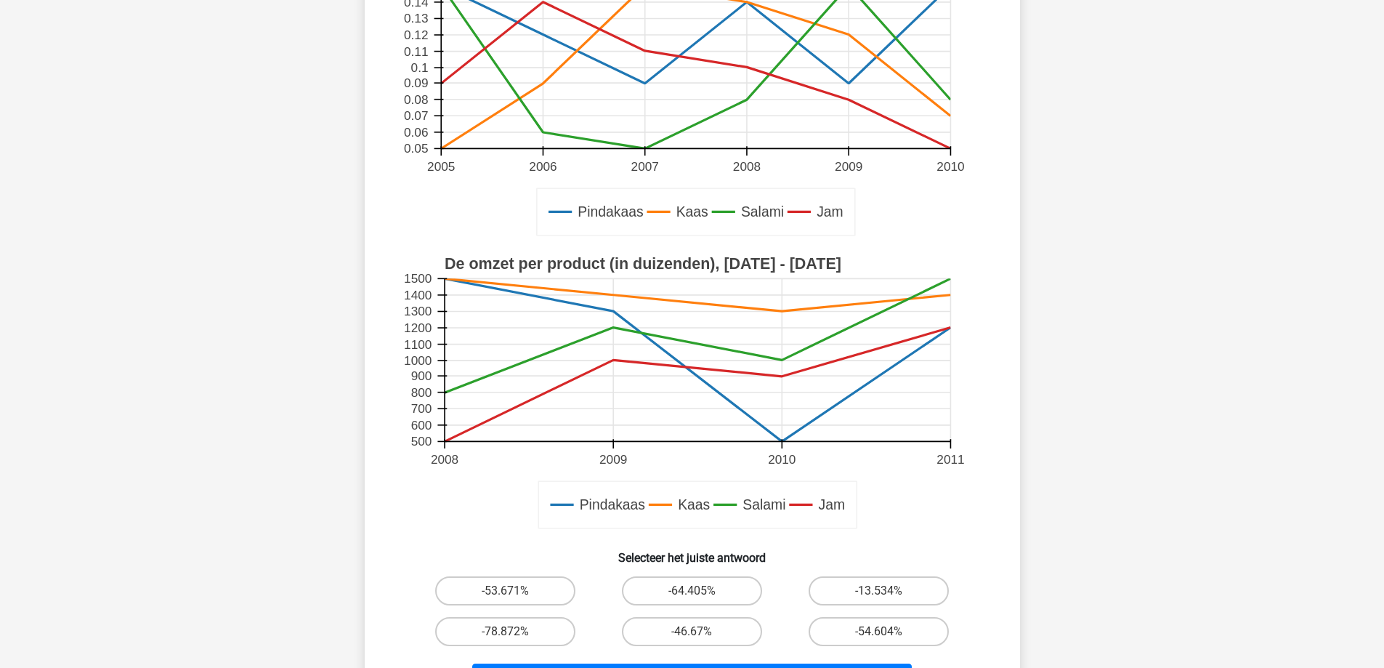
scroll to position [436, 0]
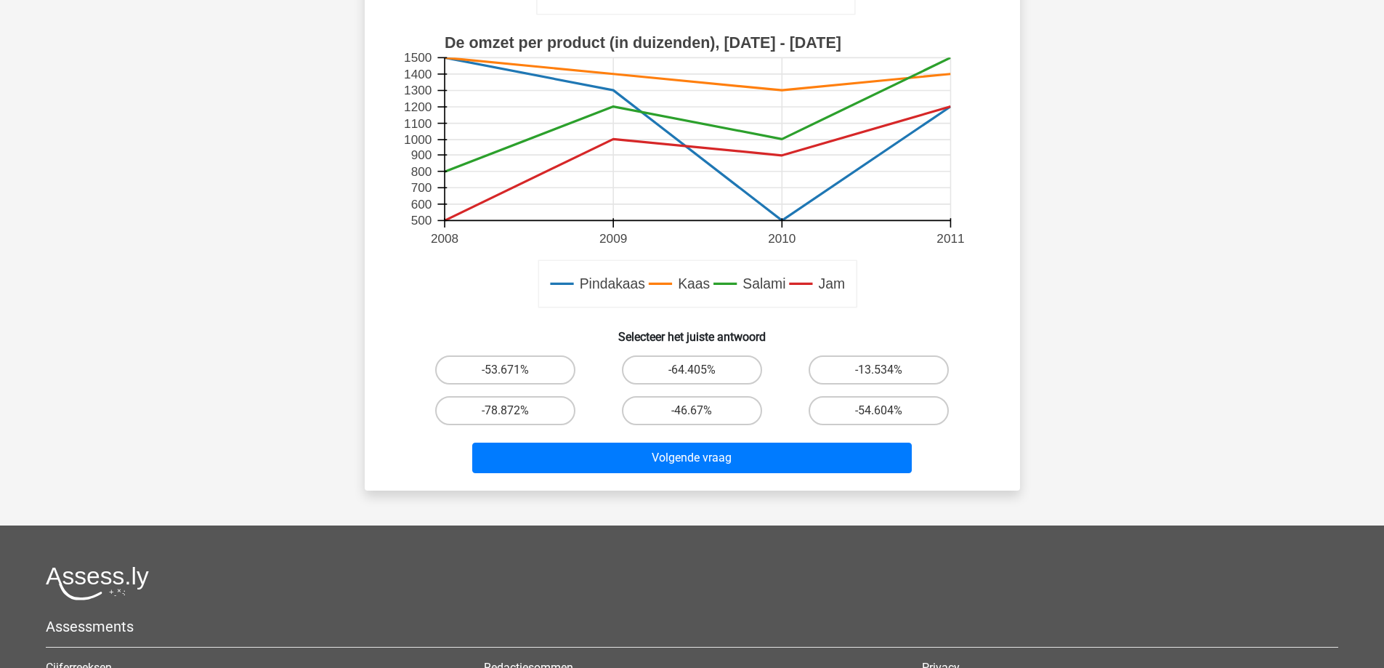
click at [714, 387] on div "-64.405%" at bounding box center [692, 369] width 187 height 41
click at [718, 370] on label "-64.405%" at bounding box center [692, 369] width 140 height 29
click at [701, 370] on input "-64.405%" at bounding box center [696, 374] width 9 height 9
radio input "true"
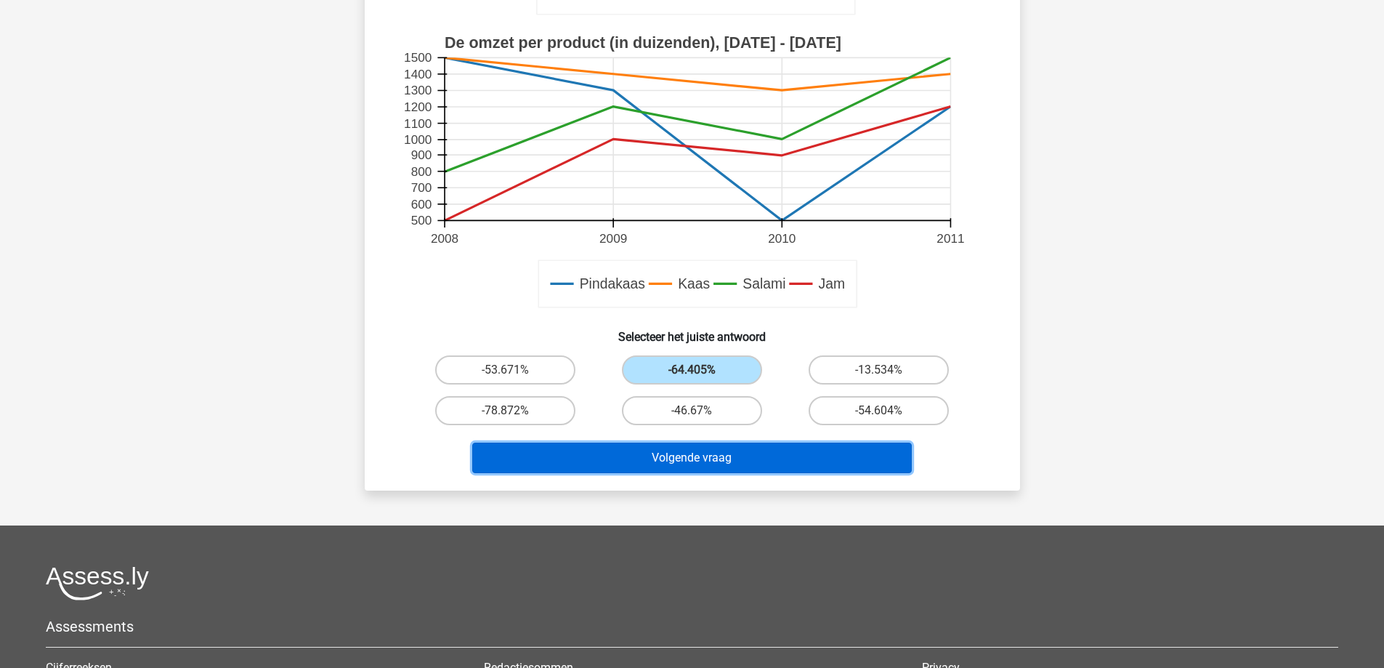
click at [720, 462] on button "Volgende vraag" at bounding box center [692, 458] width 440 height 31
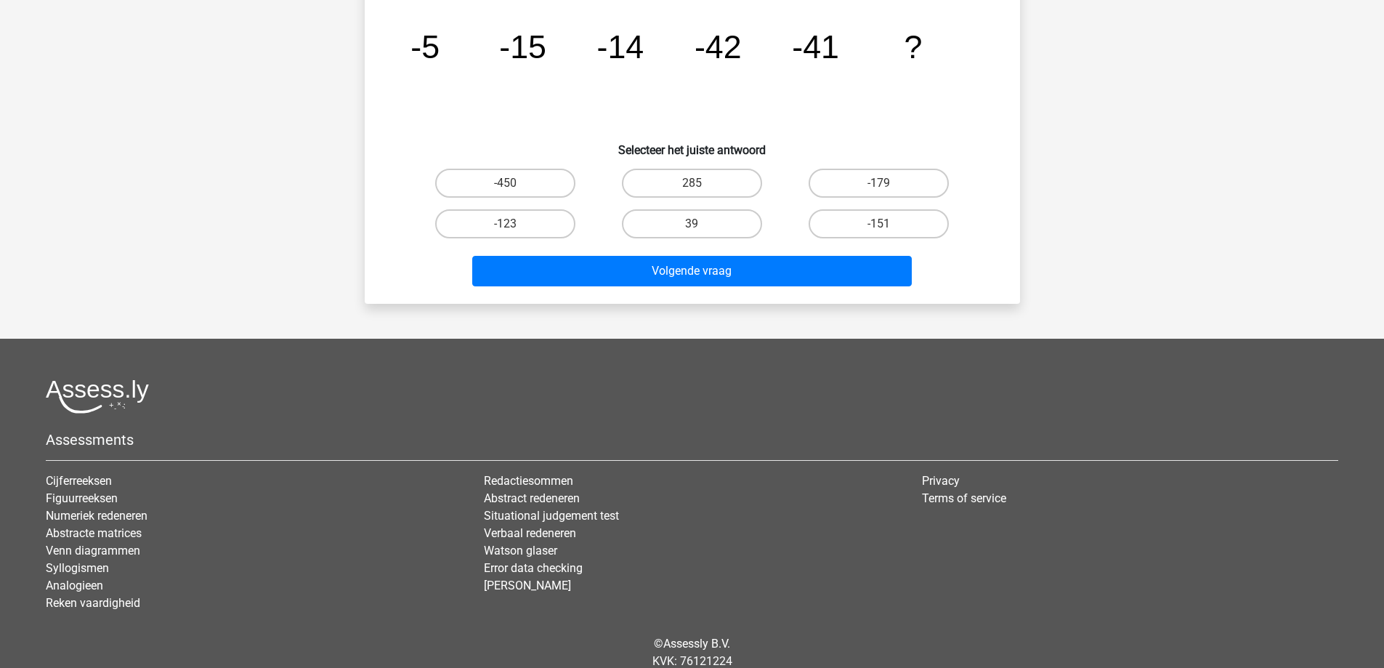
scroll to position [73, 0]
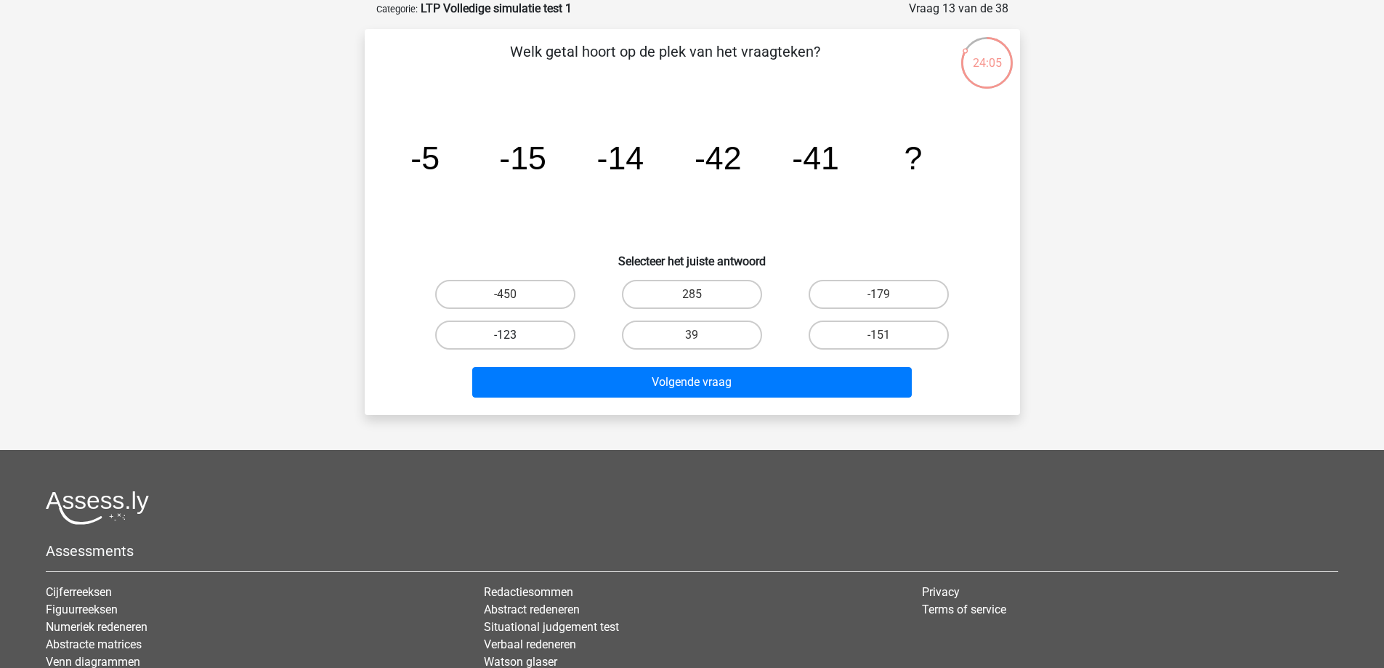
click at [449, 341] on label "-123" at bounding box center [505, 334] width 140 height 29
click at [505, 341] on input "-123" at bounding box center [509, 339] width 9 height 9
radio input "true"
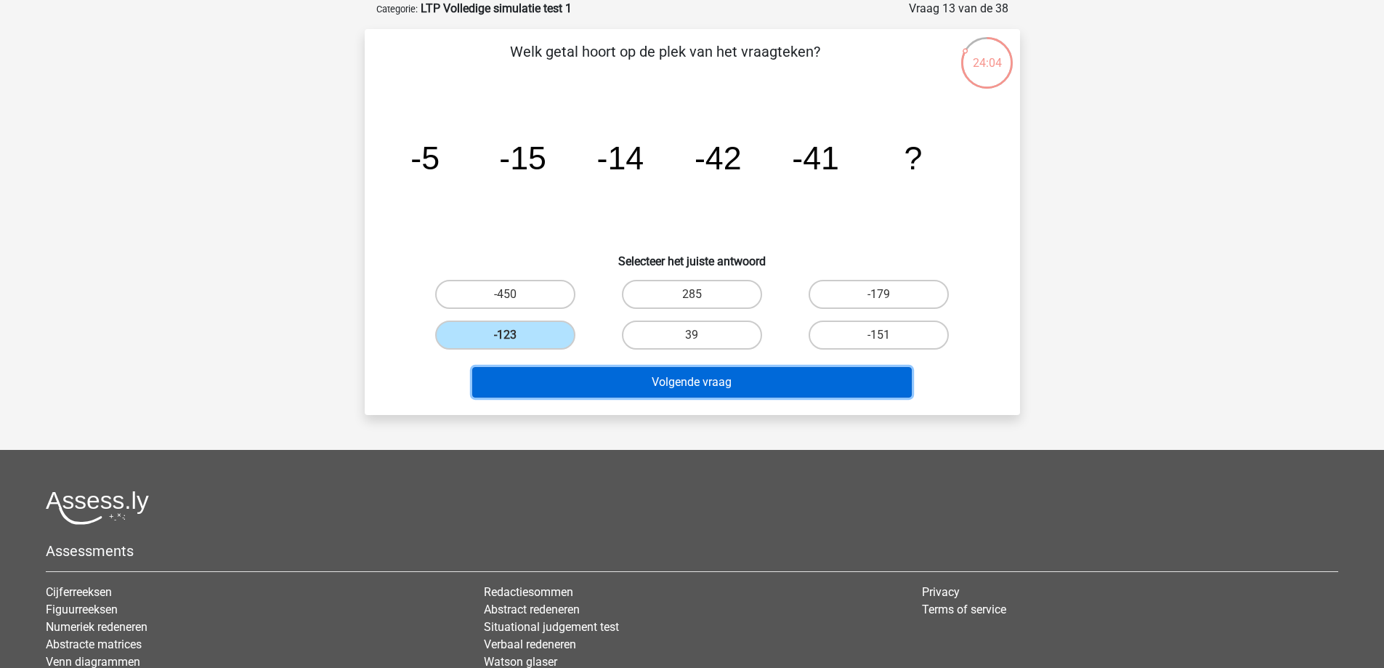
click at [674, 379] on button "Volgende vraag" at bounding box center [692, 382] width 440 height 31
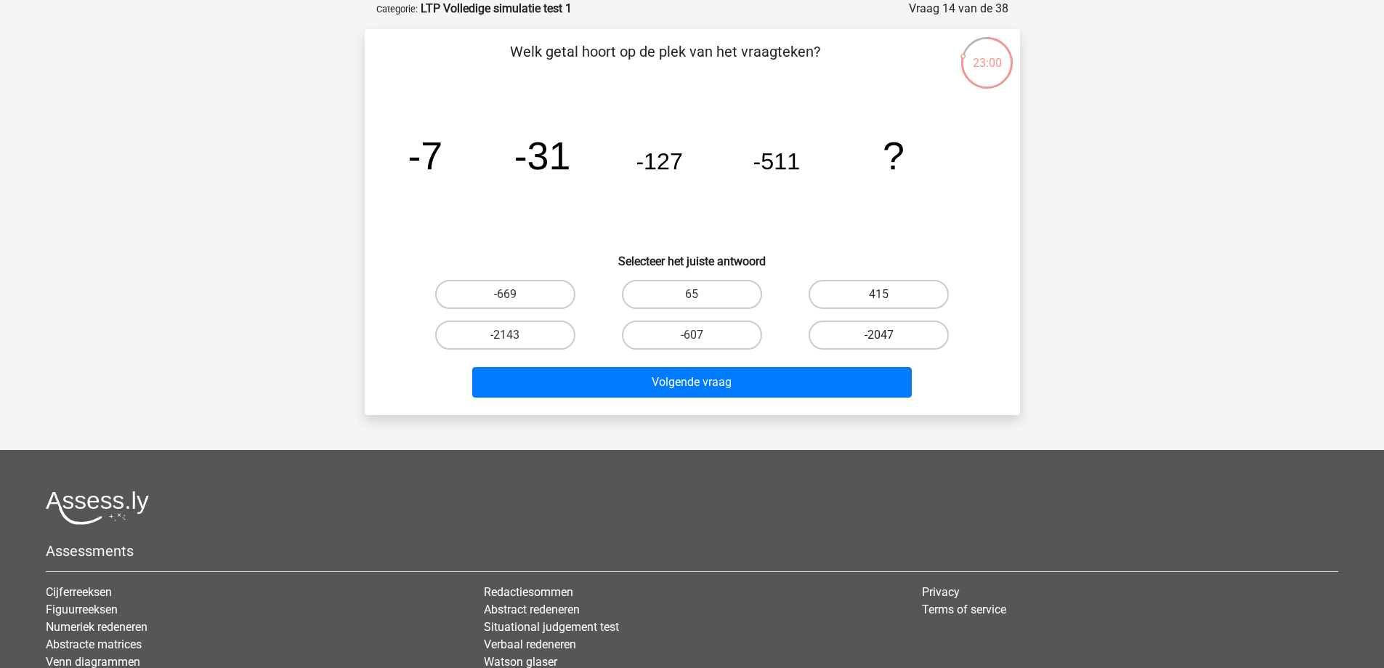
click at [929, 339] on label "-2047" at bounding box center [879, 334] width 140 height 29
click at [889, 339] on input "-2047" at bounding box center [883, 339] width 9 height 9
radio input "true"
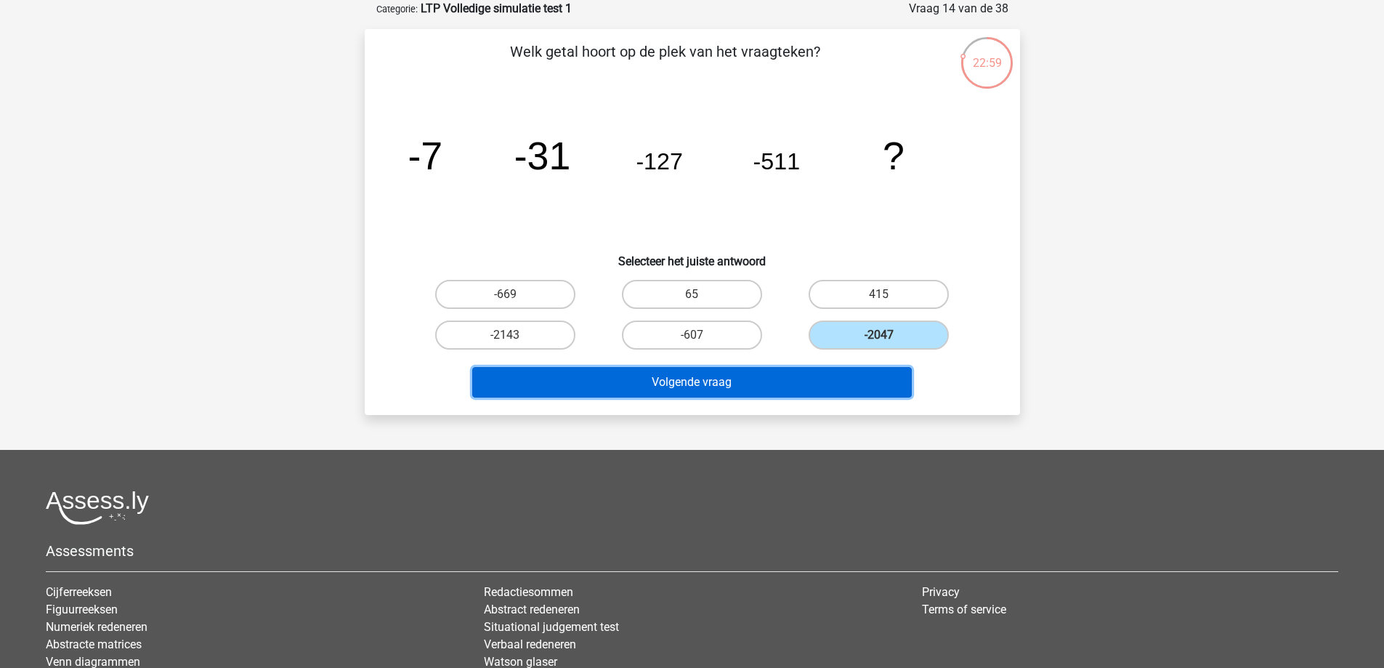
click at [850, 389] on button "Volgende vraag" at bounding box center [692, 382] width 440 height 31
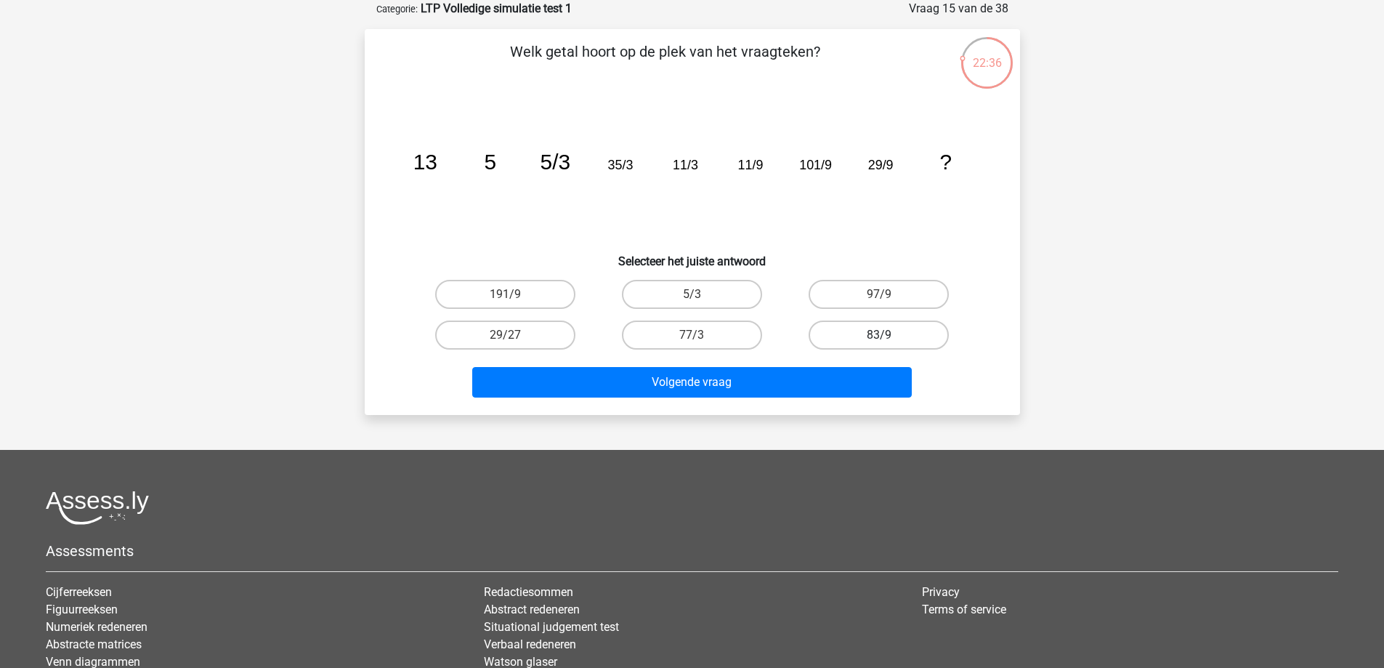
click at [886, 332] on label "83/9" at bounding box center [879, 334] width 140 height 29
click at [886, 335] on input "83/9" at bounding box center [883, 339] width 9 height 9
radio input "true"
click at [873, 397] on div "Volgende vraag" at bounding box center [692, 385] width 561 height 36
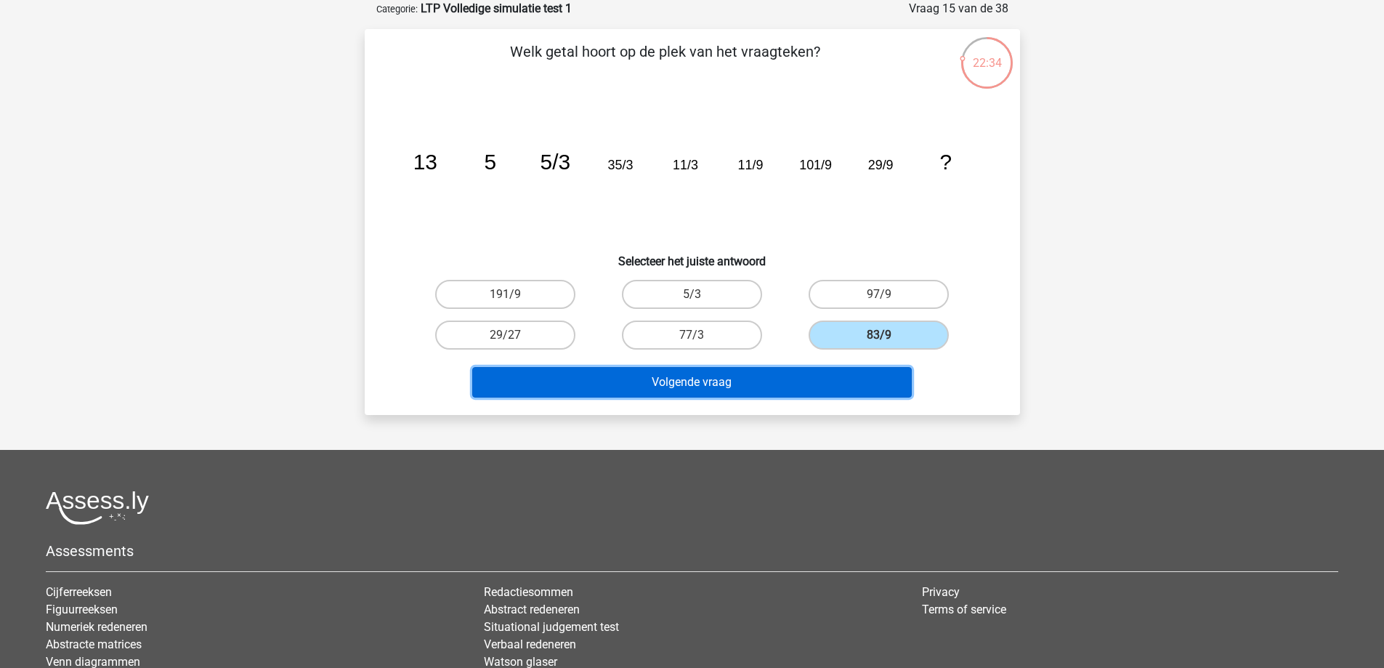
click at [873, 390] on button "Volgende vraag" at bounding box center [692, 382] width 440 height 31
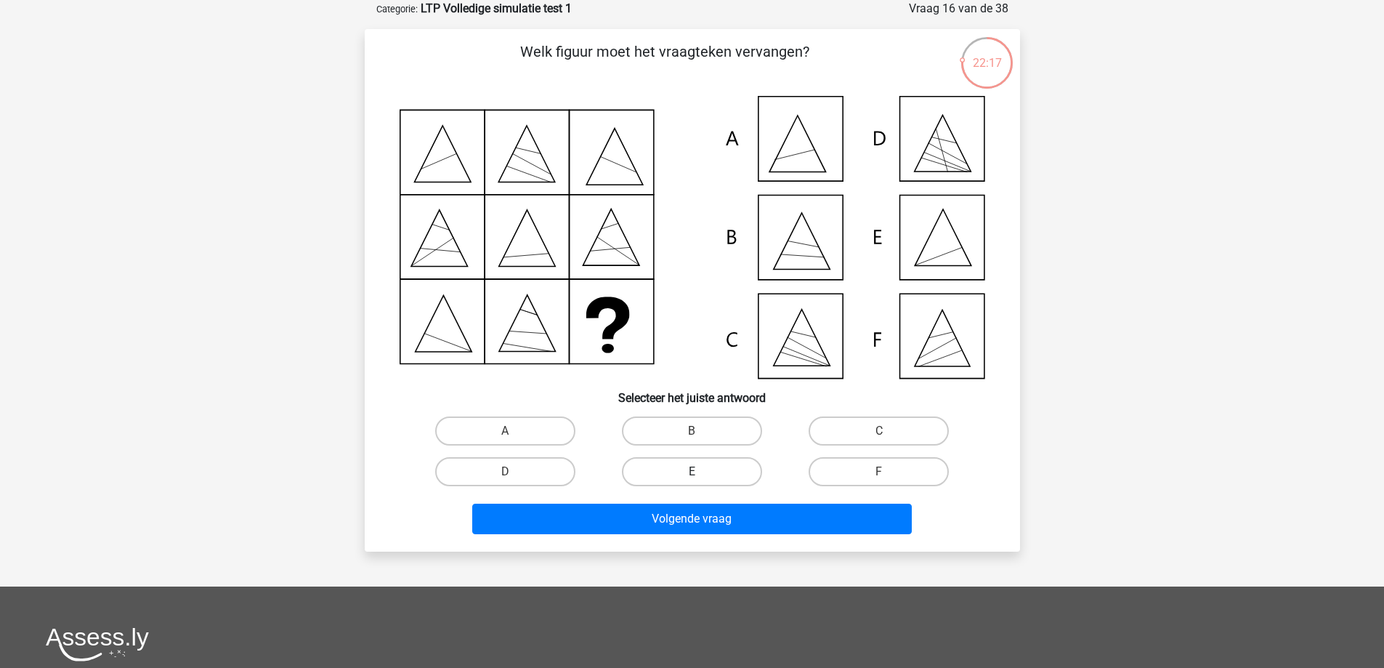
click at [684, 473] on label "E" at bounding box center [692, 471] width 140 height 29
click at [692, 473] on input "E" at bounding box center [696, 476] width 9 height 9
radio input "true"
click at [810, 534] on div "Volgende vraag" at bounding box center [692, 522] width 561 height 36
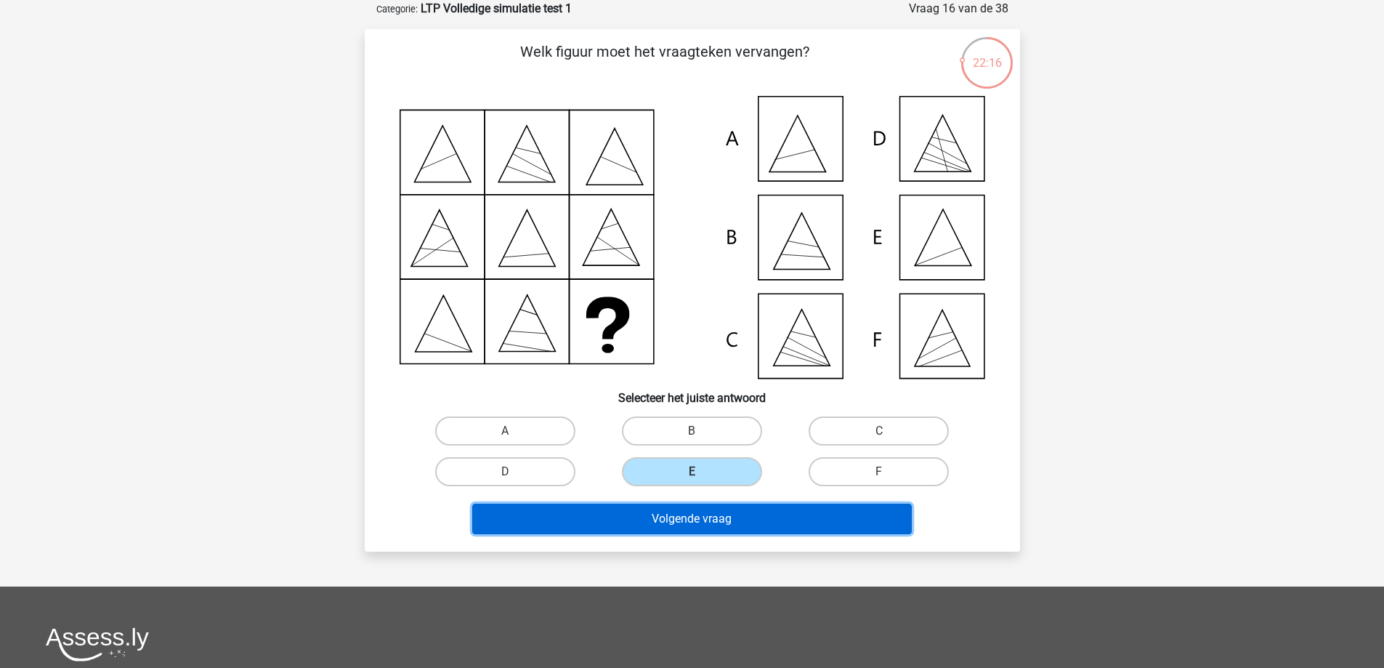
click at [815, 525] on button "Volgende vraag" at bounding box center [692, 519] width 440 height 31
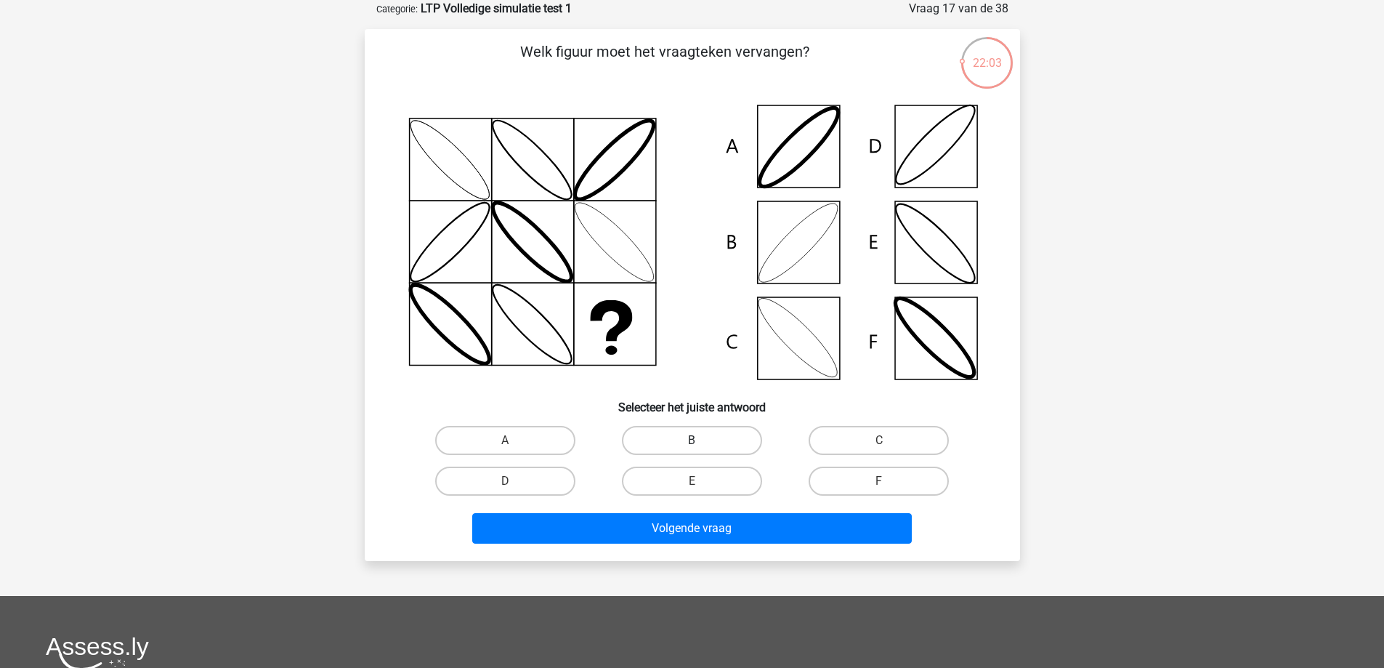
click at [703, 430] on label "B" at bounding box center [692, 440] width 140 height 29
click at [701, 440] on input "B" at bounding box center [696, 444] width 9 height 9
radio input "true"
click at [820, 549] on div "Volgende vraag" at bounding box center [692, 531] width 561 height 36
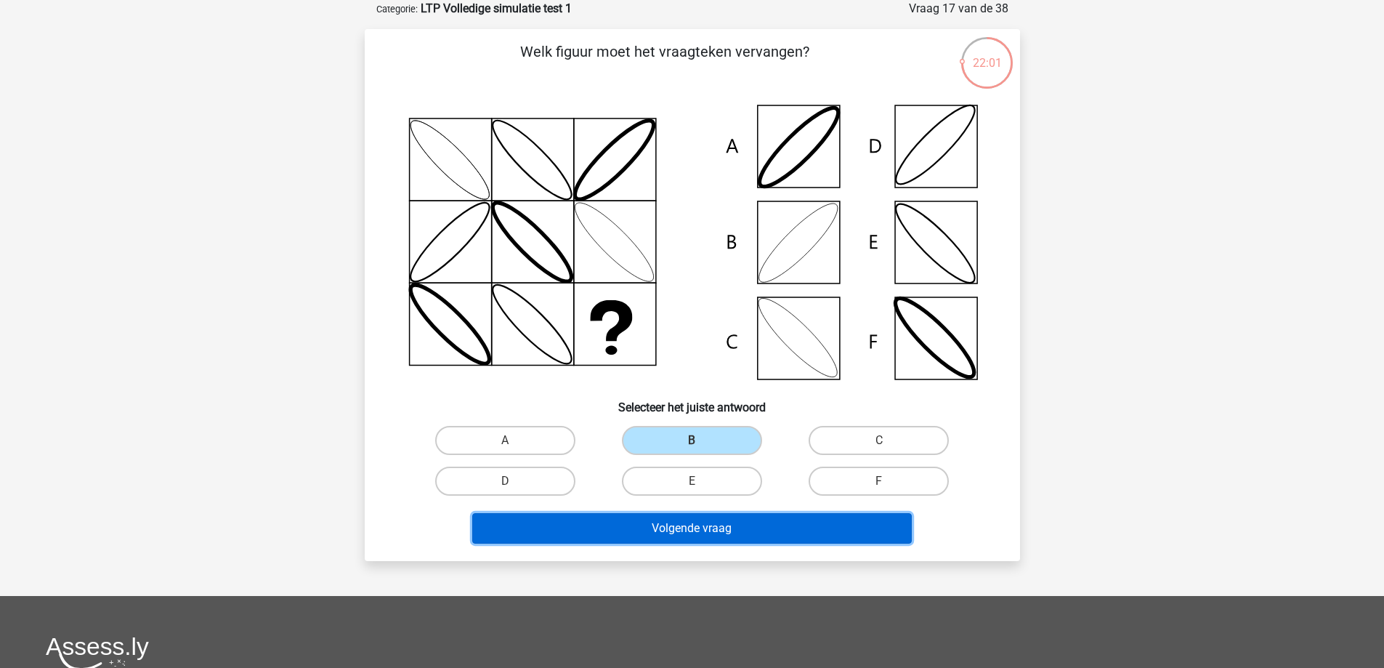
click at [692, 529] on button "Volgende vraag" at bounding box center [692, 528] width 440 height 31
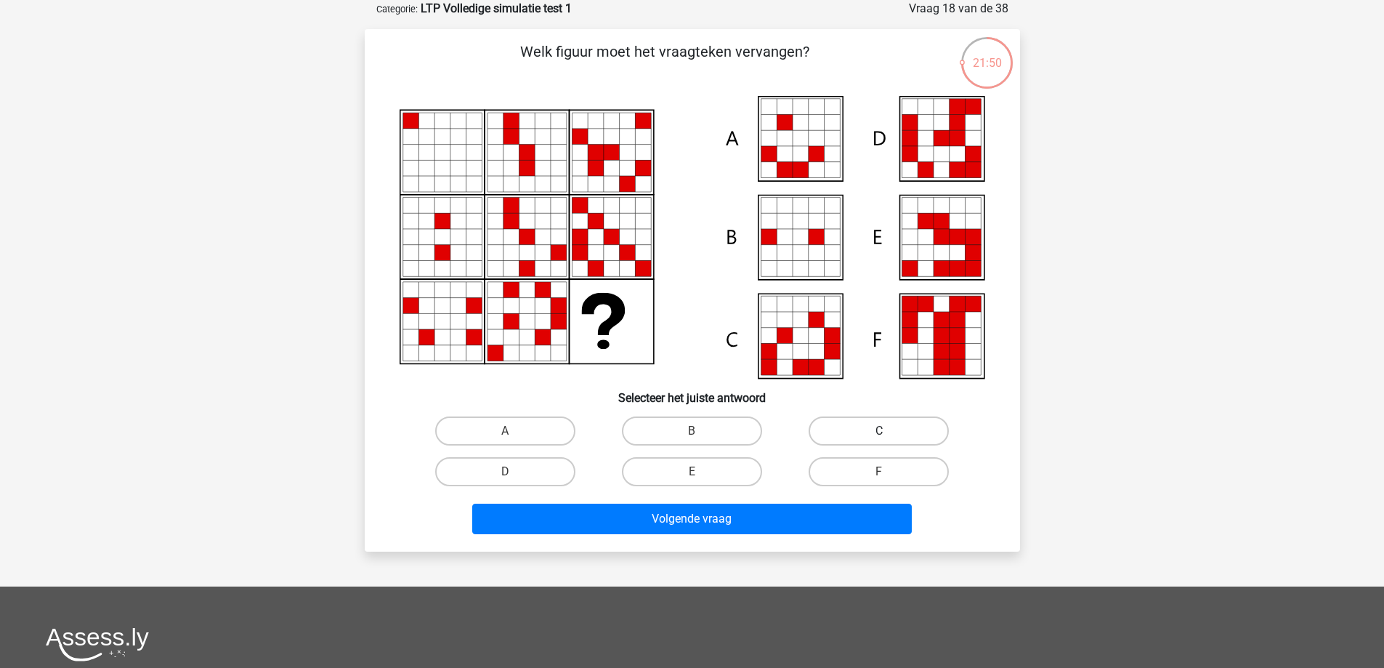
click at [865, 437] on label "C" at bounding box center [879, 430] width 140 height 29
click at [879, 437] on input "C" at bounding box center [883, 435] width 9 height 9
radio input "true"
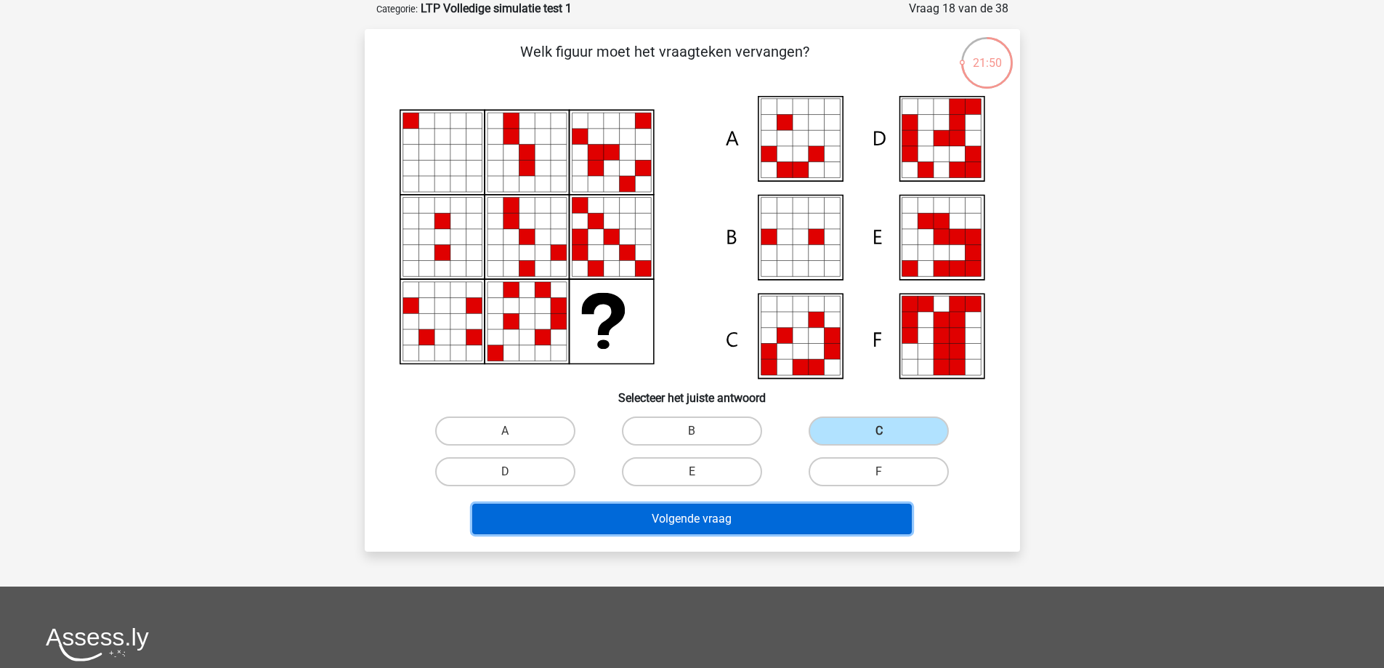
click at [876, 533] on button "Volgende vraag" at bounding box center [692, 519] width 440 height 31
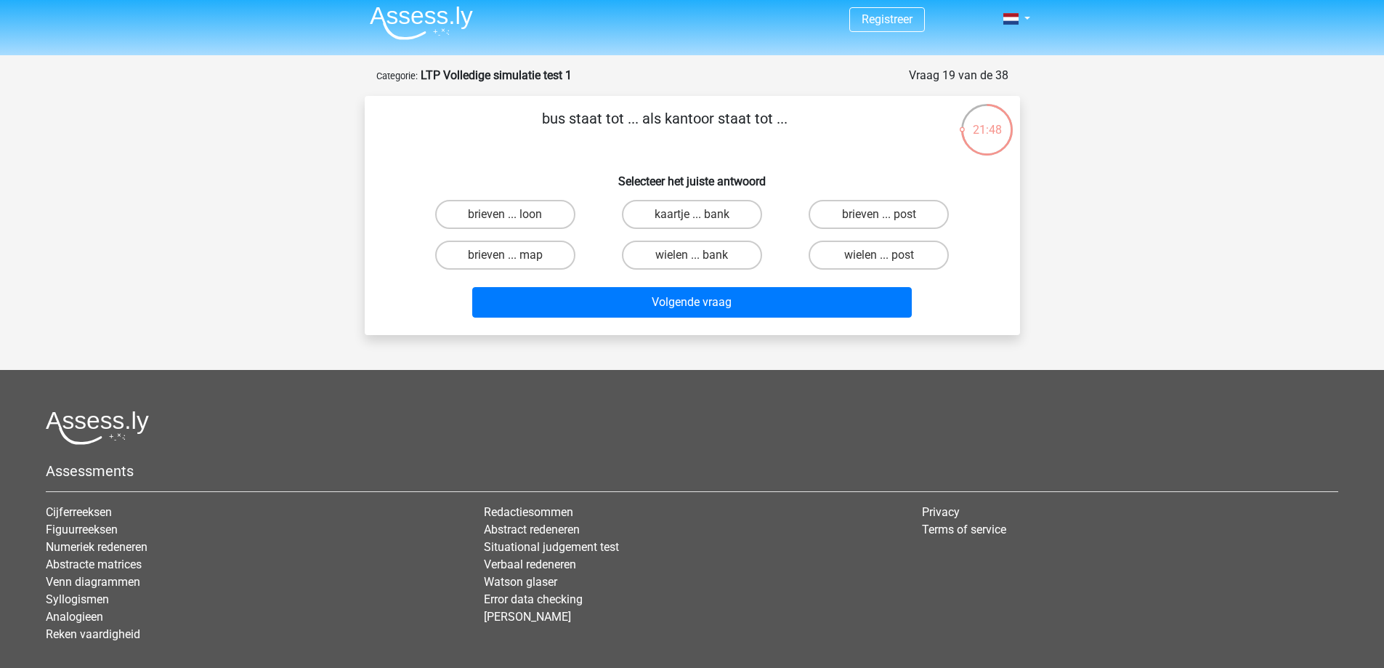
scroll to position [0, 0]
